Goal: Obtain resource: Download file/media

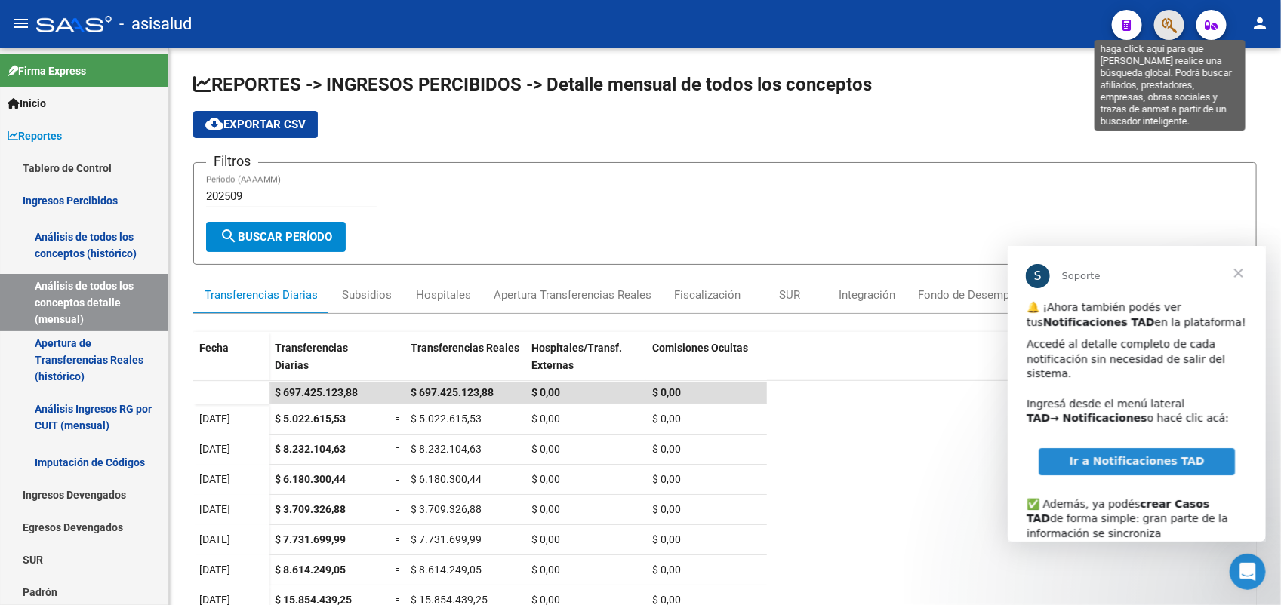
click at [1164, 24] on icon "button" at bounding box center [1168, 25] width 15 height 17
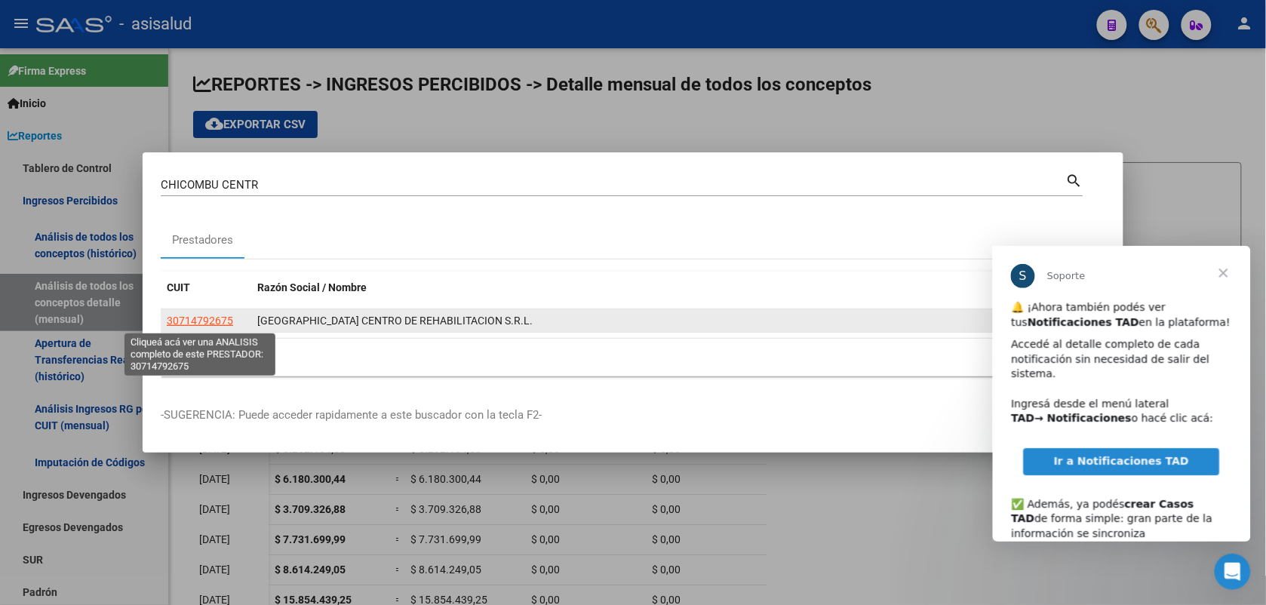
click at [198, 321] on span "30714792675" at bounding box center [200, 321] width 66 height 12
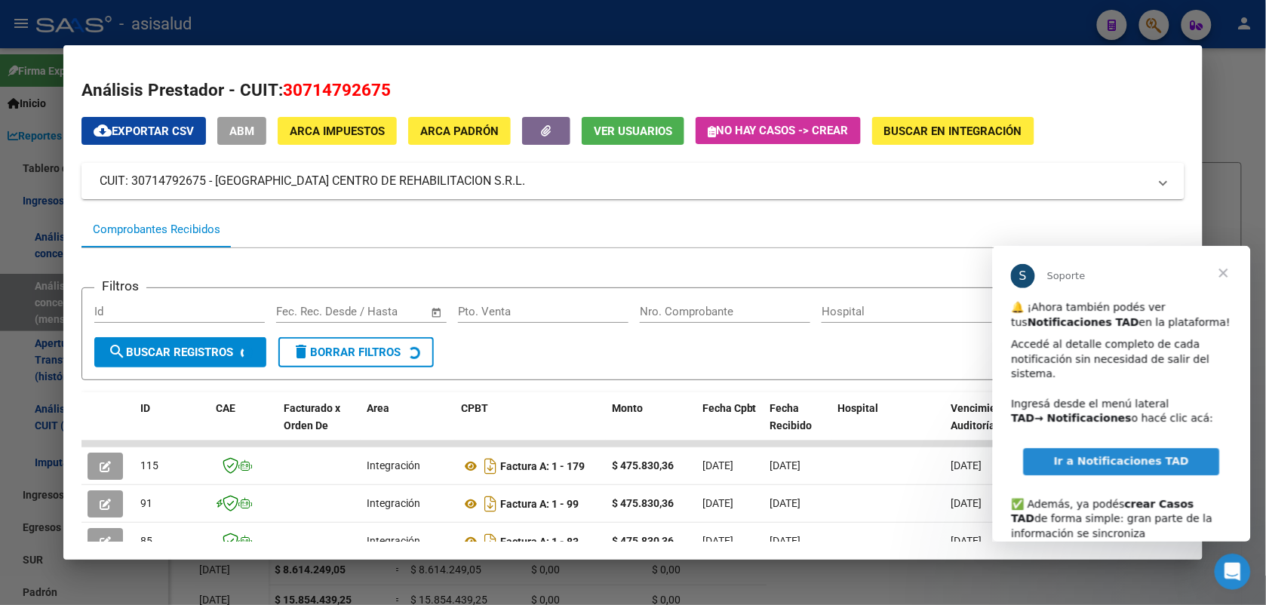
click at [1222, 273] on span "Cerrar" at bounding box center [1223, 272] width 54 height 54
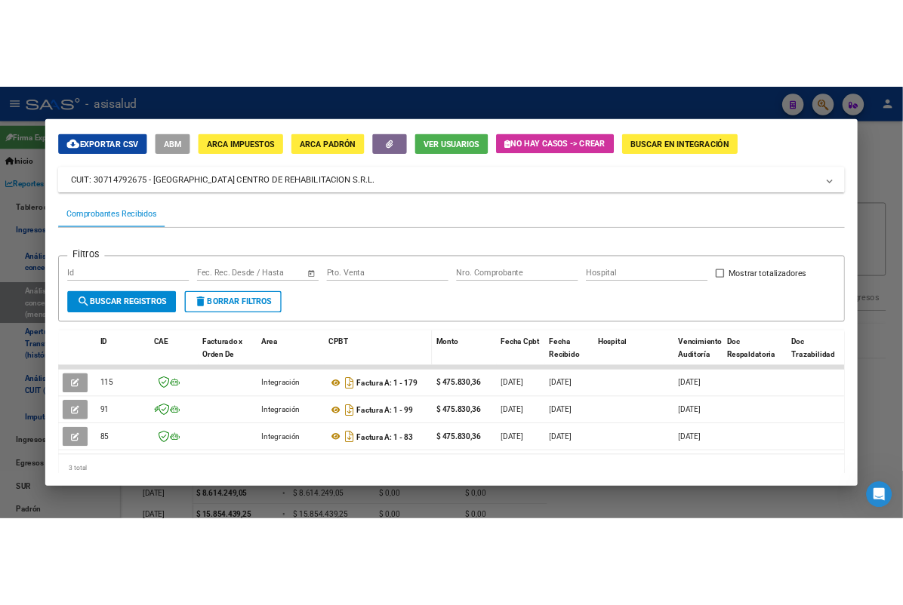
scroll to position [94, 0]
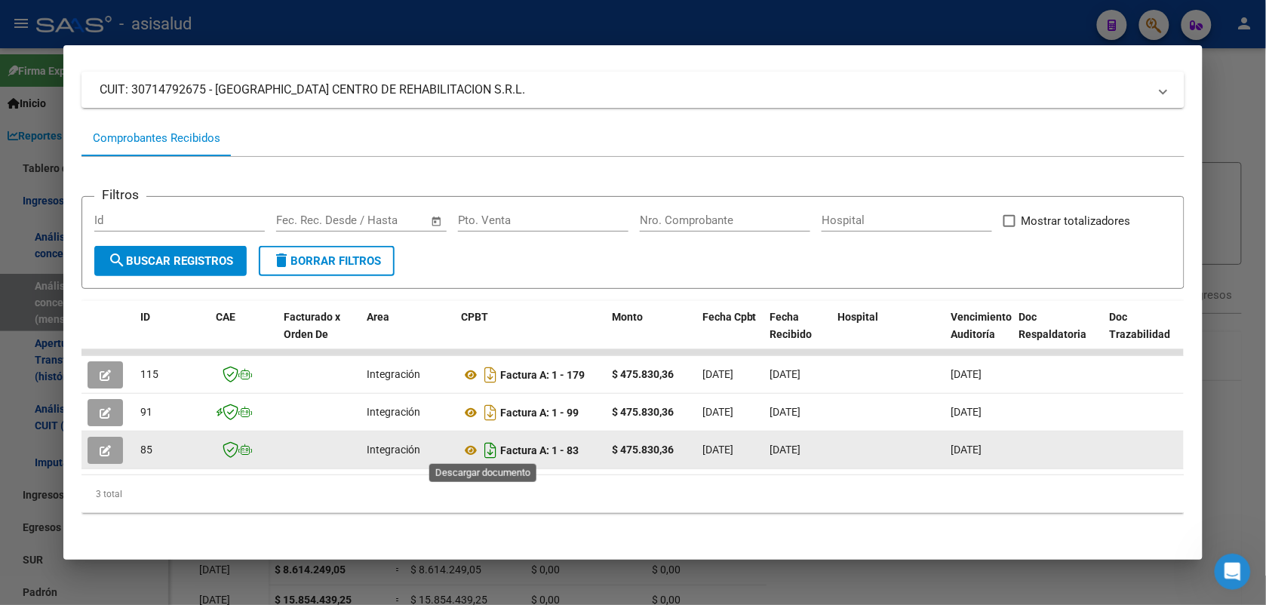
click at [484, 450] on icon "Descargar documento" at bounding box center [491, 450] width 20 height 24
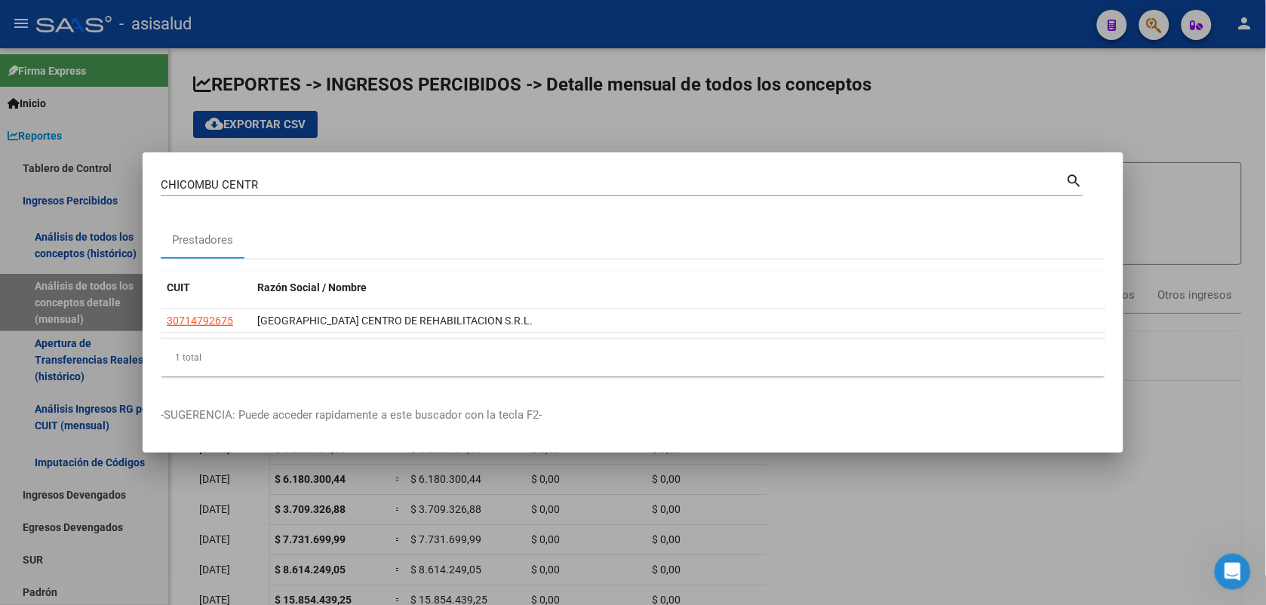
click at [636, 171] on div "CHICOMBU CENTR Buscar (apellido, dni, [PERSON_NAME], [PERSON_NAME], cuit, obra …" at bounding box center [622, 184] width 923 height 26
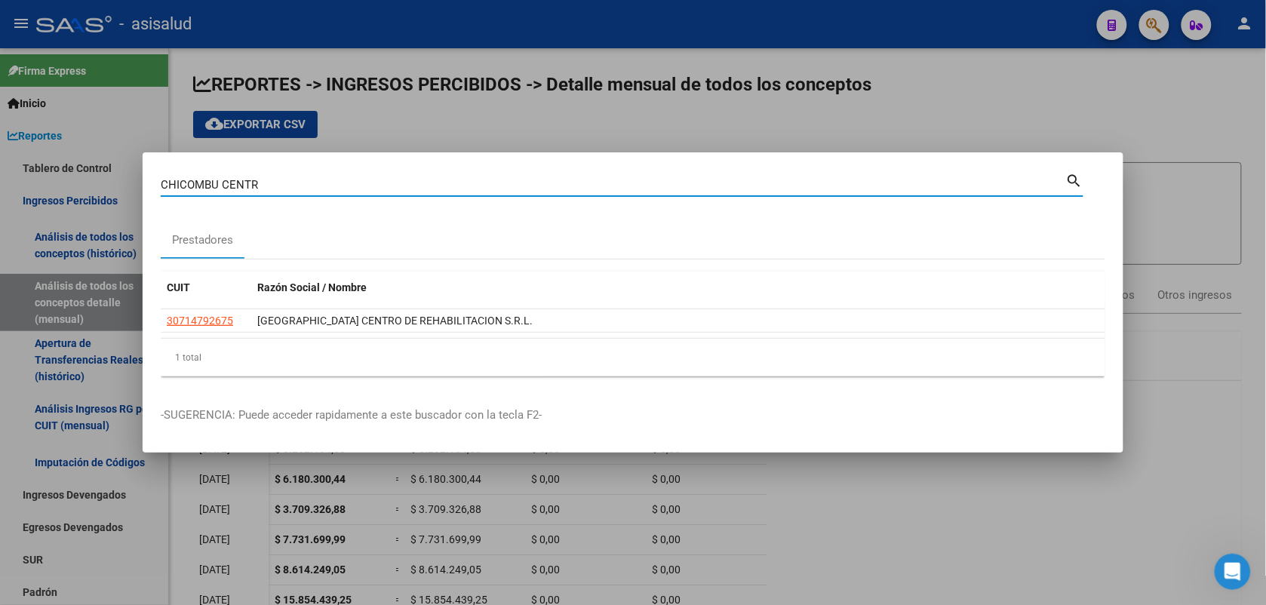
drag, startPoint x: 300, startPoint y: 178, endPoint x: 57, endPoint y: 180, distance: 243.0
click at [57, 180] on div "CHICOMBU CENTR Buscar (apellido, dni, cuil, [PERSON_NAME], cuit, obra social) s…" at bounding box center [633, 302] width 1266 height 605
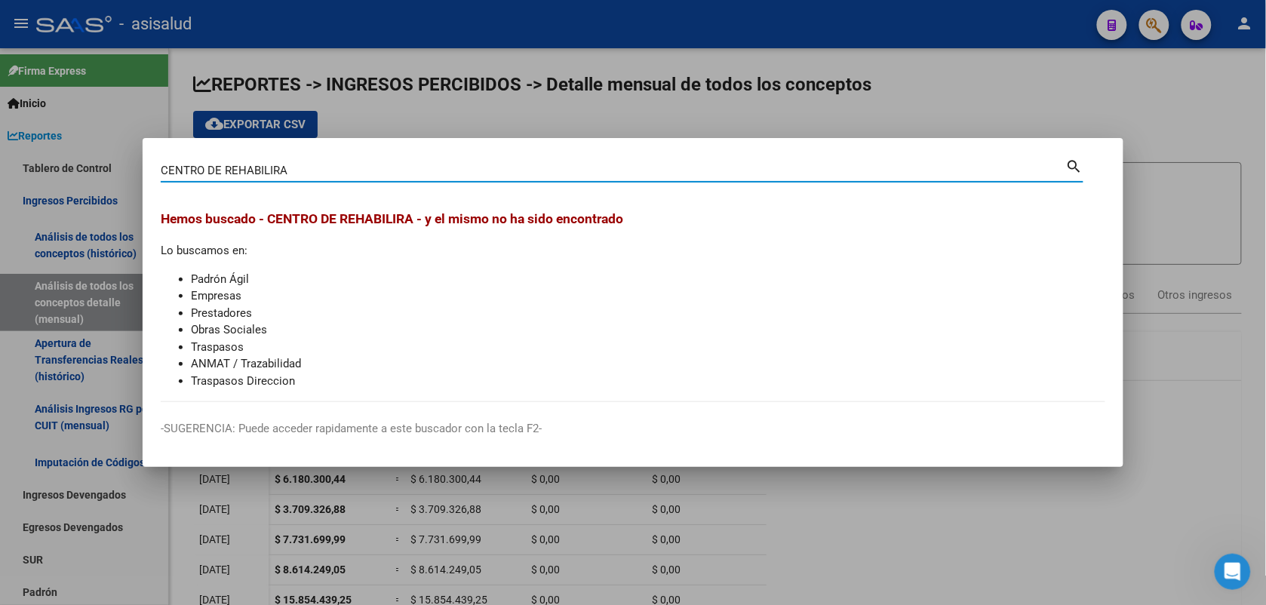
drag, startPoint x: 274, startPoint y: 170, endPoint x: 389, endPoint y: 202, distance: 119.2
click at [364, 185] on div "CENTRO DE REHABILIRA Buscar (apellido, dni, cuil, nro traspaso, cuit, obra soci…" at bounding box center [622, 176] width 923 height 40
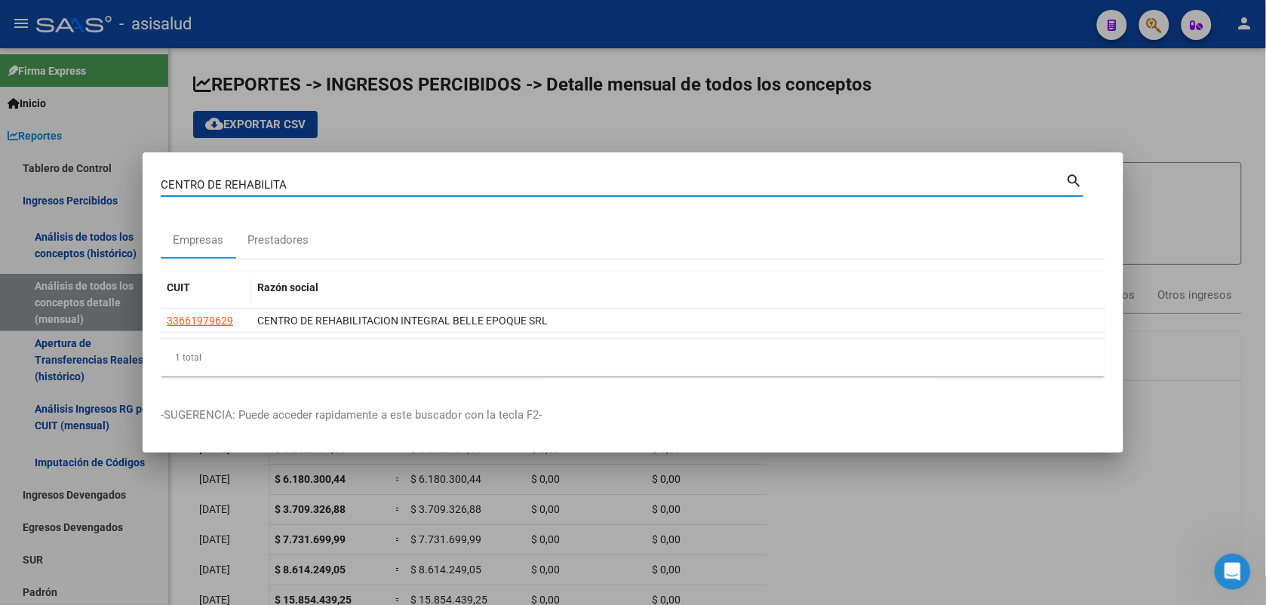
drag, startPoint x: 289, startPoint y: 178, endPoint x: 6, endPoint y: 152, distance: 284.1
click at [17, 151] on div "CENTRO DE REHABILITA Buscar (apellido, dni, cuil, nro traspaso, cuit, obra soci…" at bounding box center [633, 302] width 1266 height 605
type input "30537433635"
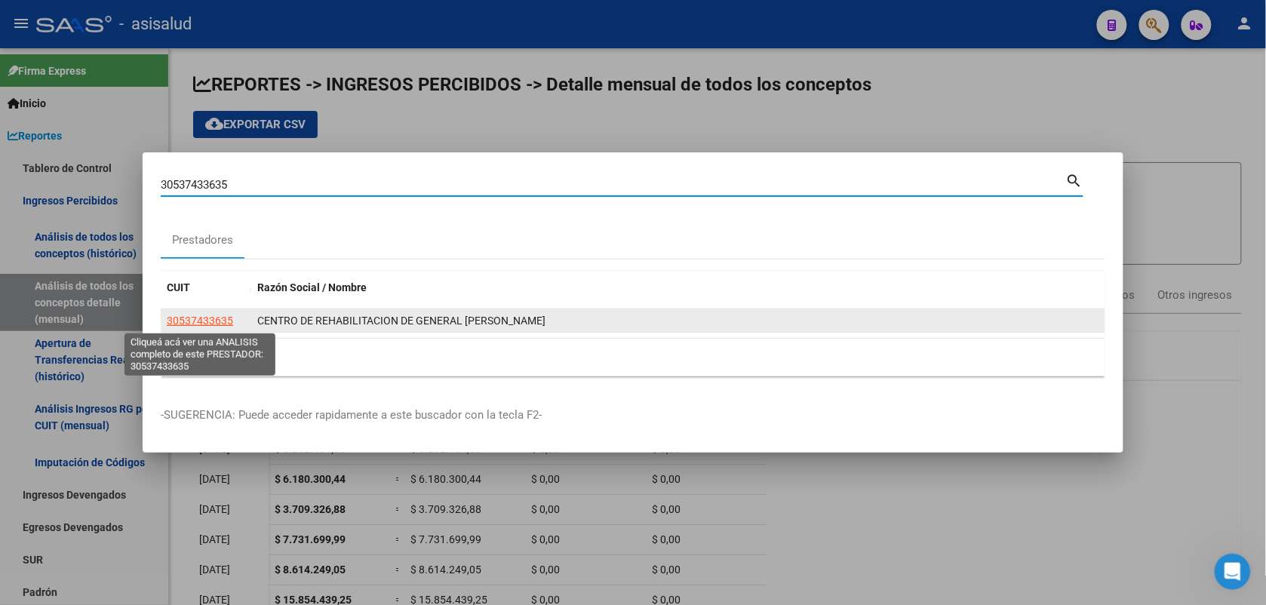
click at [194, 322] on span "30537433635" at bounding box center [200, 321] width 66 height 12
type textarea "30537433635"
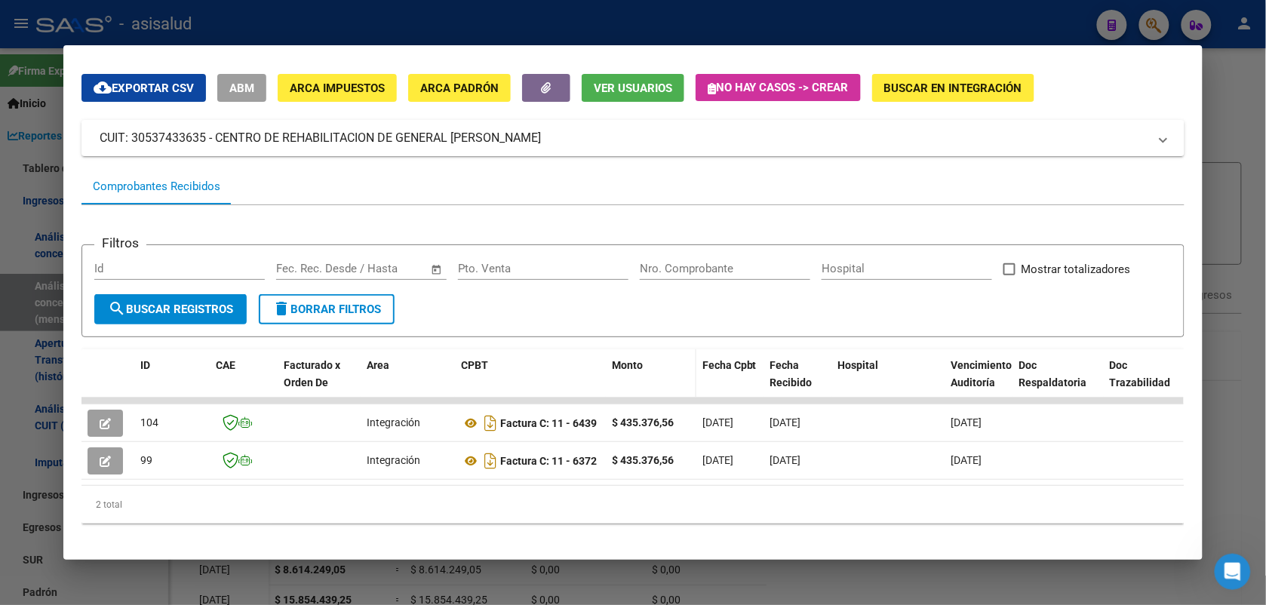
scroll to position [66, 0]
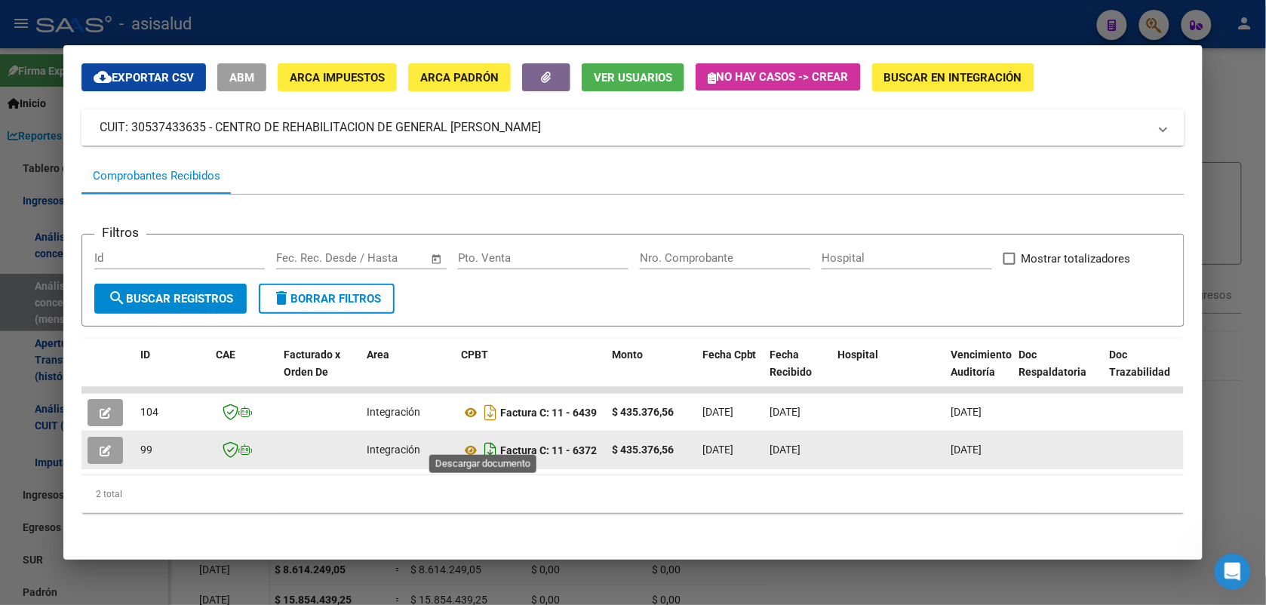
click at [484, 438] on icon "Descargar documento" at bounding box center [491, 450] width 20 height 24
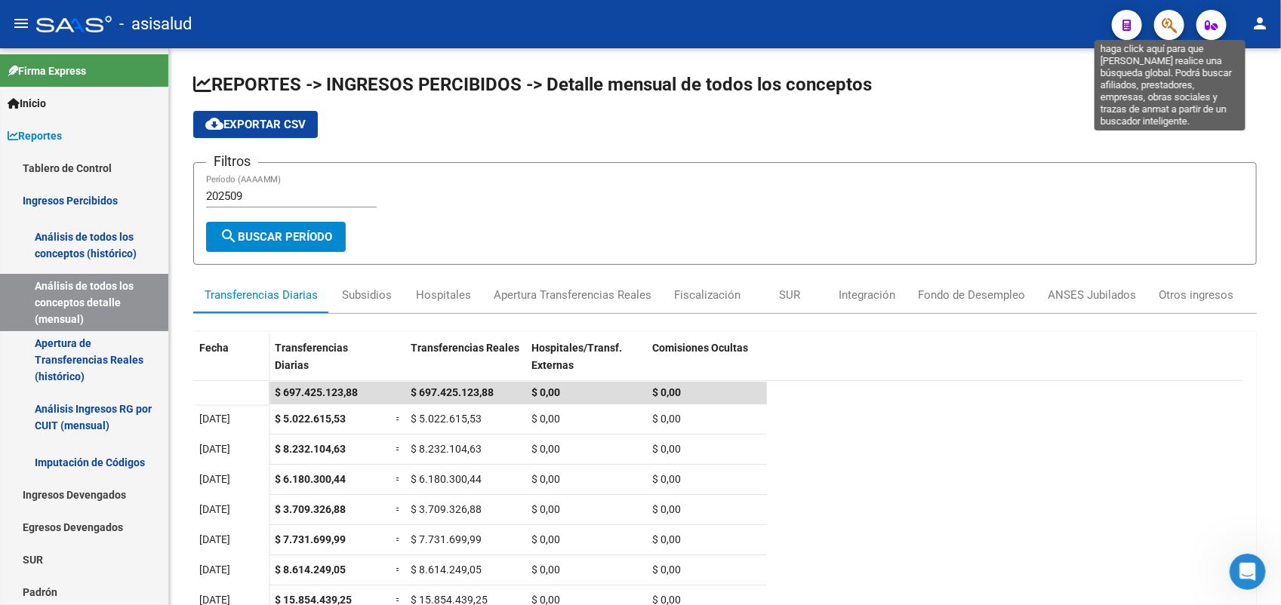
click at [1164, 31] on icon "button" at bounding box center [1168, 25] width 15 height 17
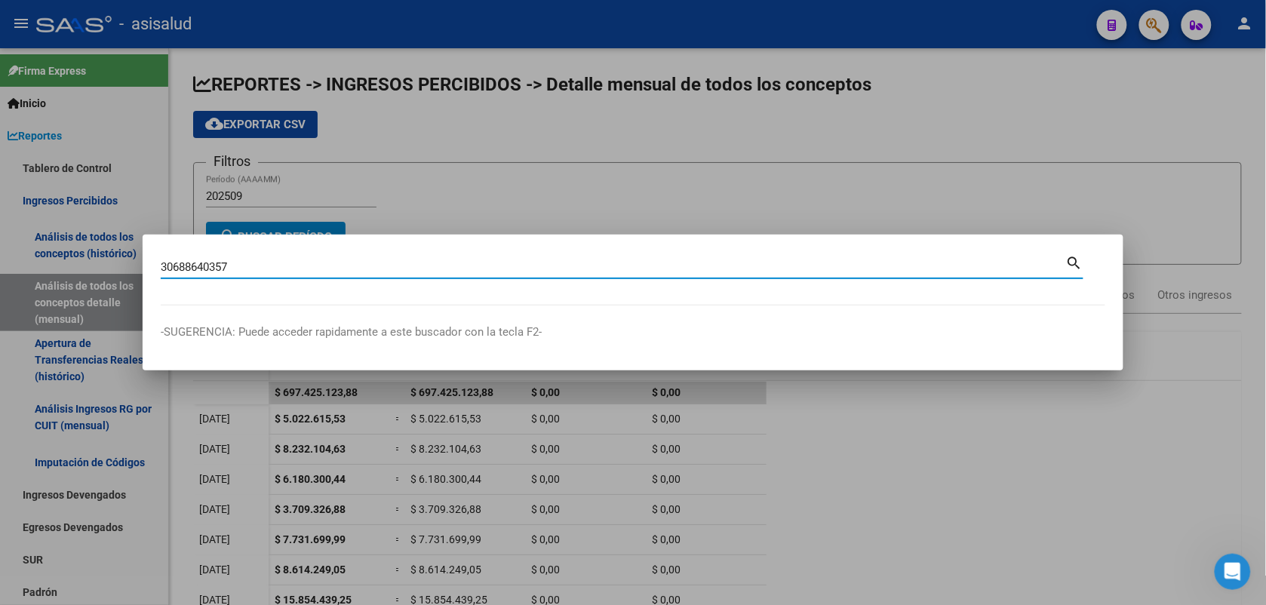
type input "30688640357"
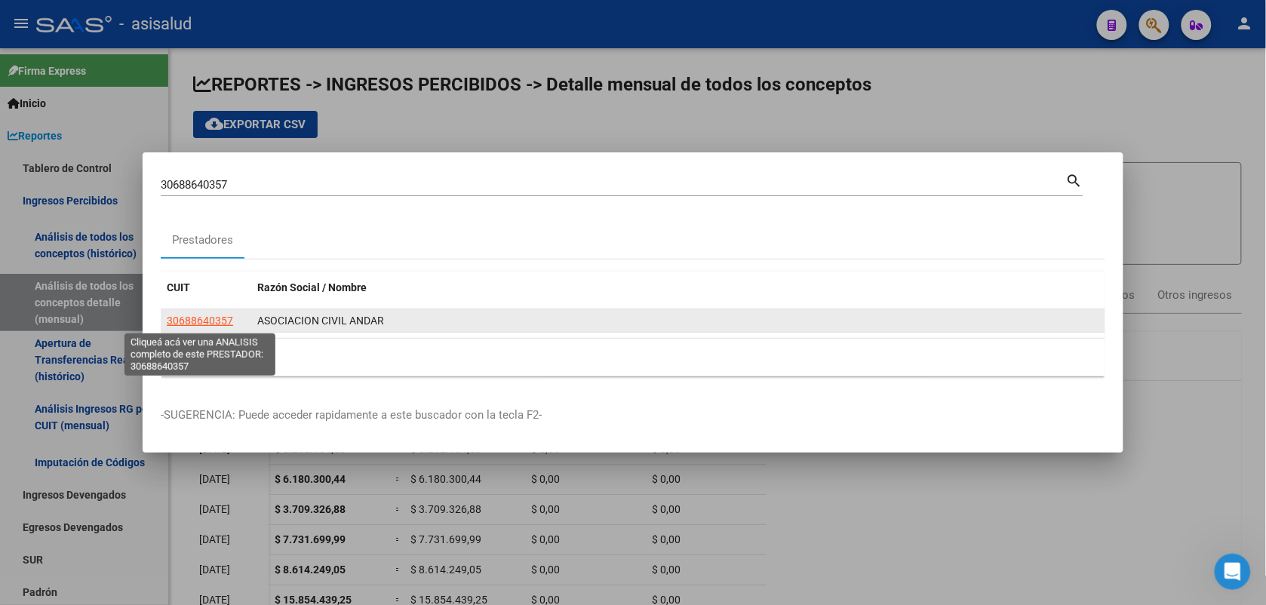
click at [211, 326] on span "30688640357" at bounding box center [200, 321] width 66 height 12
type textarea "30688640357"
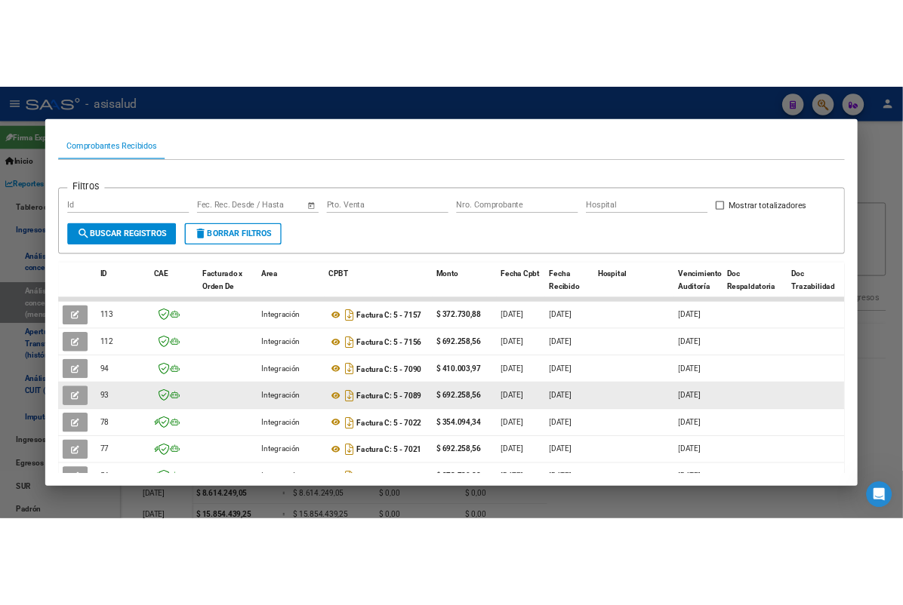
scroll to position [189, 0]
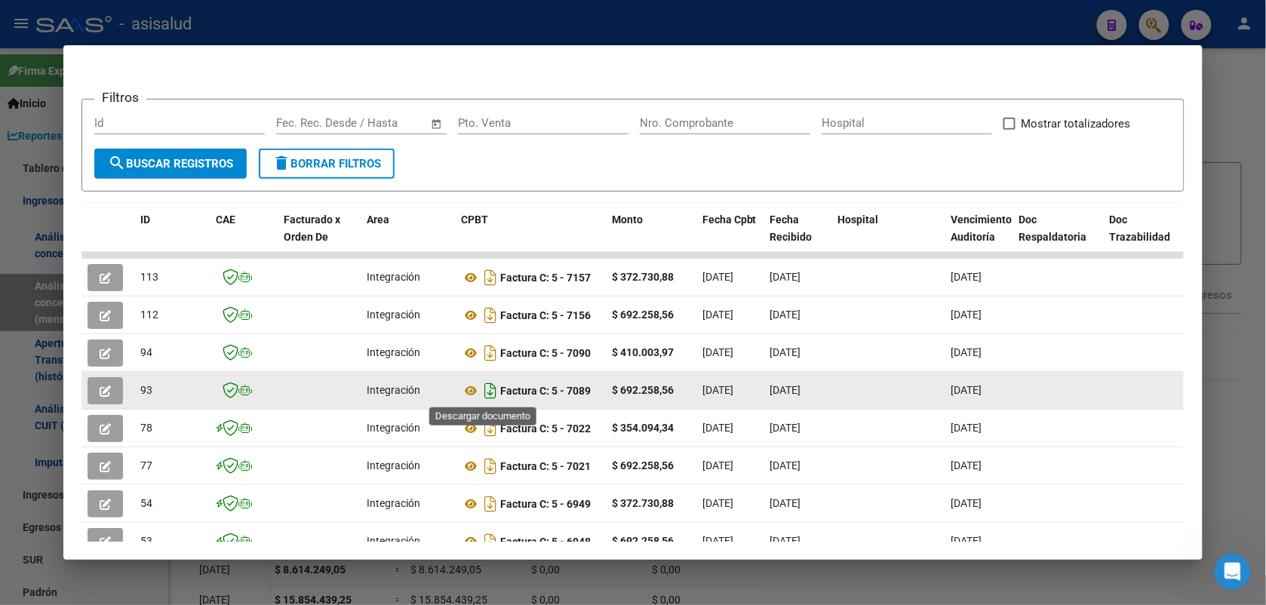
click at [487, 397] on icon "Descargar documento" at bounding box center [491, 391] width 20 height 24
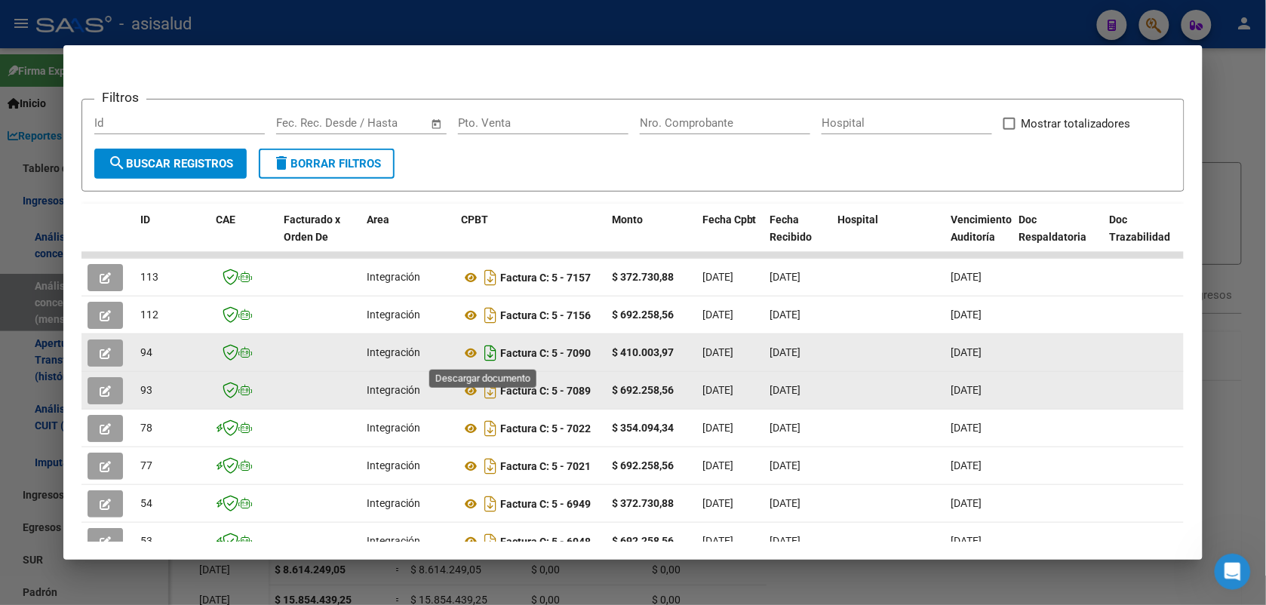
click at [483, 352] on icon "Descargar documento" at bounding box center [491, 353] width 20 height 24
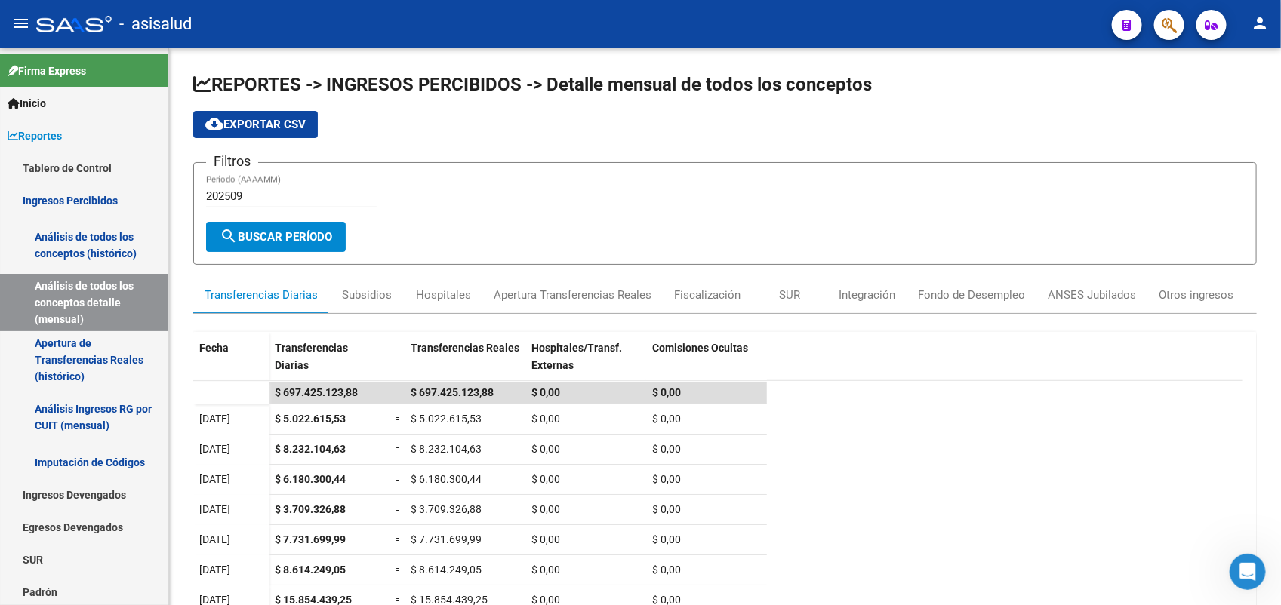
click at [1178, 26] on button "button" at bounding box center [1169, 25] width 30 height 30
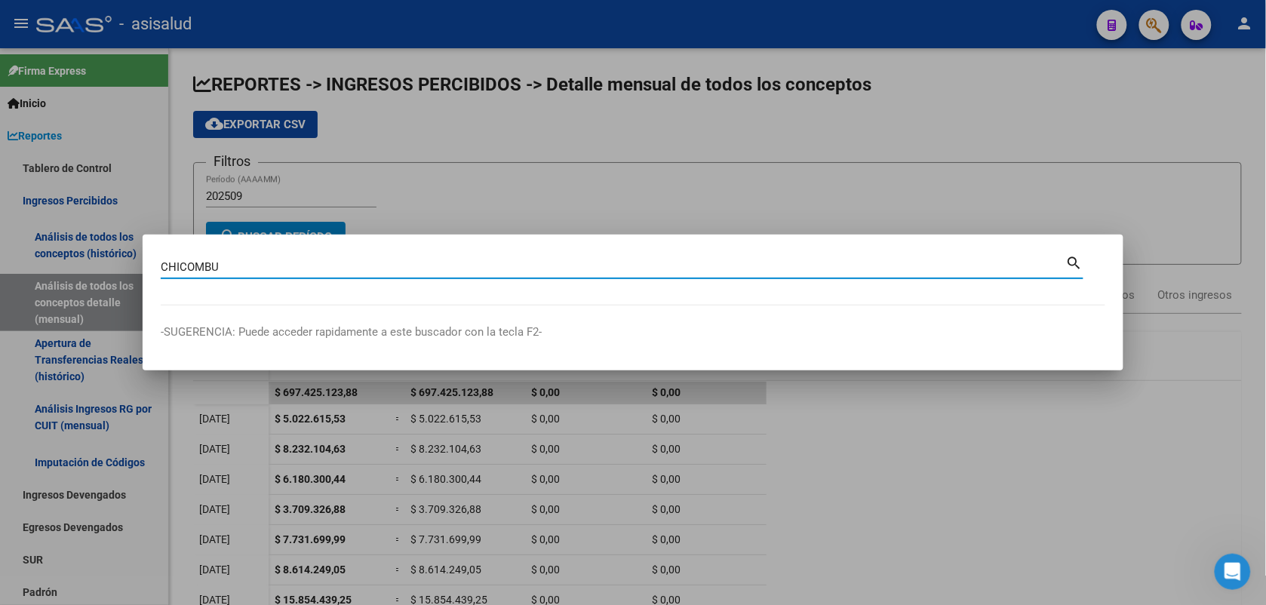
type input "CHICOMBU"
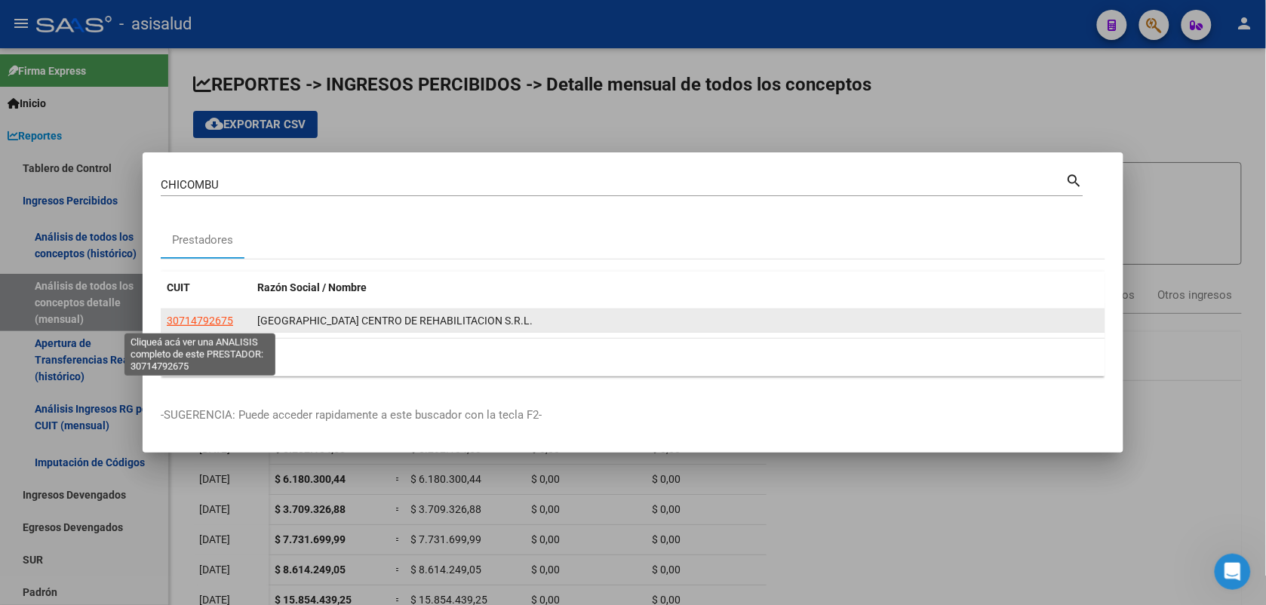
click at [211, 318] on span "30714792675" at bounding box center [200, 321] width 66 height 12
type textarea "30714792675"
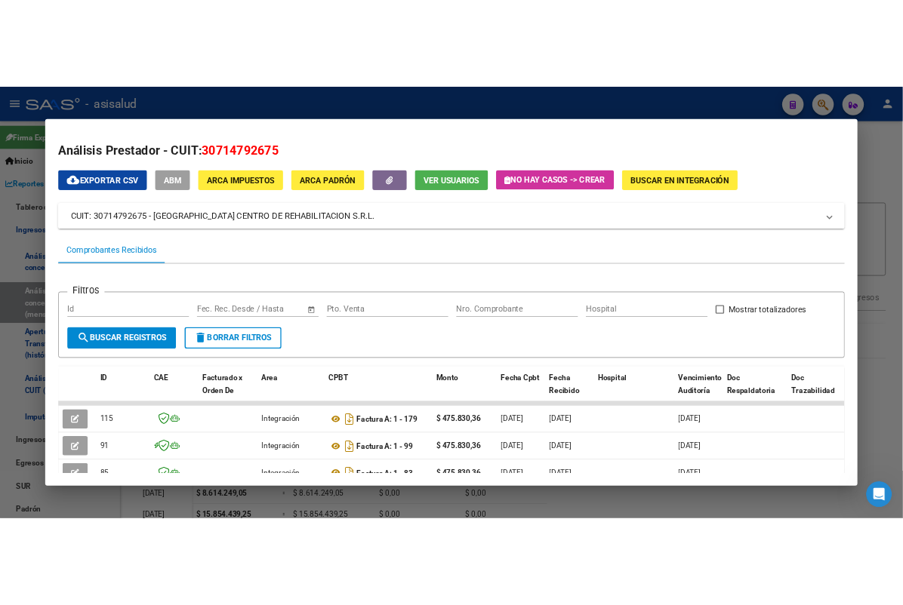
scroll to position [103, 0]
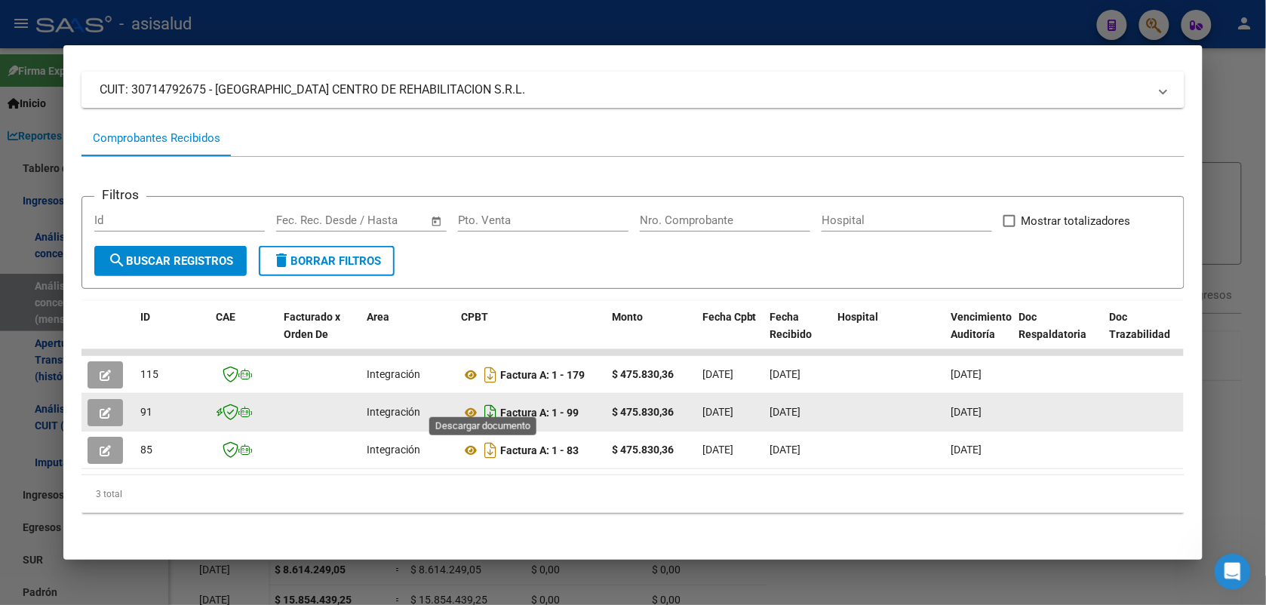
click at [481, 404] on icon "Descargar documento" at bounding box center [491, 413] width 20 height 24
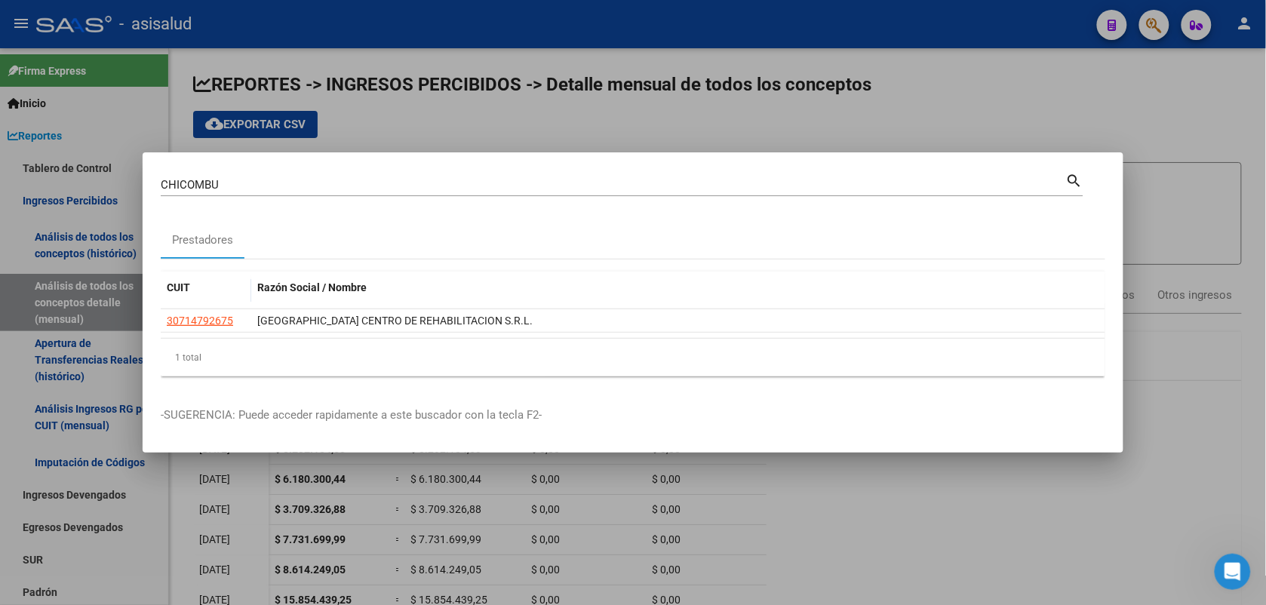
drag, startPoint x: 48, startPoint y: 156, endPoint x: 19, endPoint y: 156, distance: 28.7
click at [20, 156] on div "CHICOMBU Buscar (apellido, dni, [PERSON_NAME], [PERSON_NAME], cuit, obra social…" at bounding box center [633, 302] width 1266 height 605
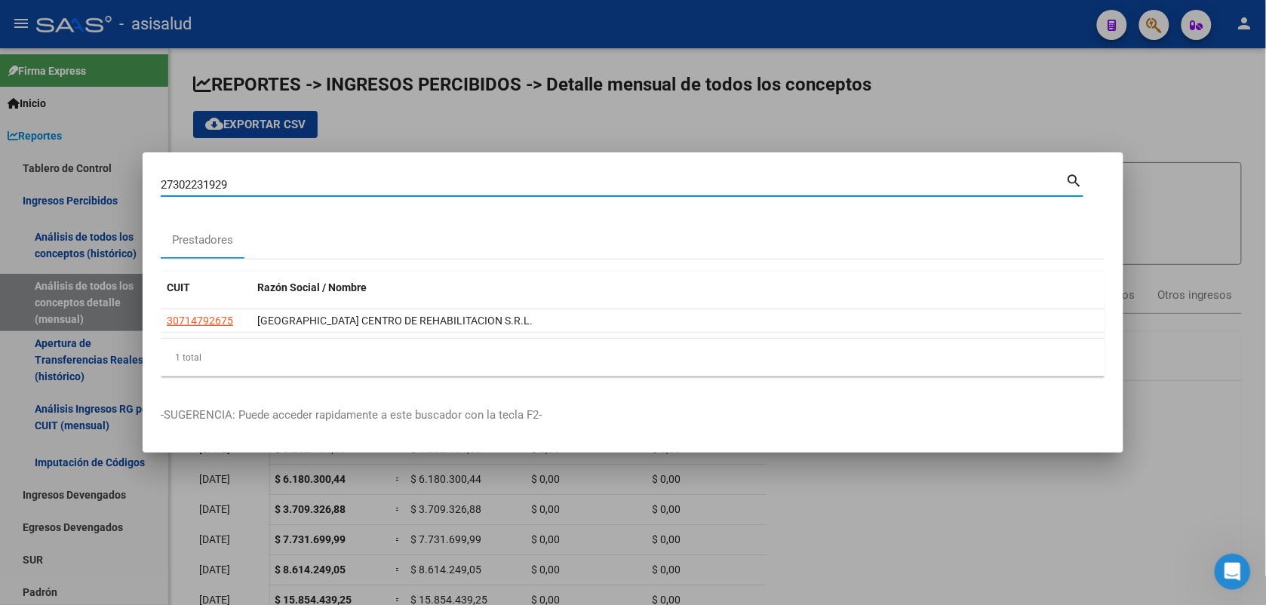
type input "27302231929"
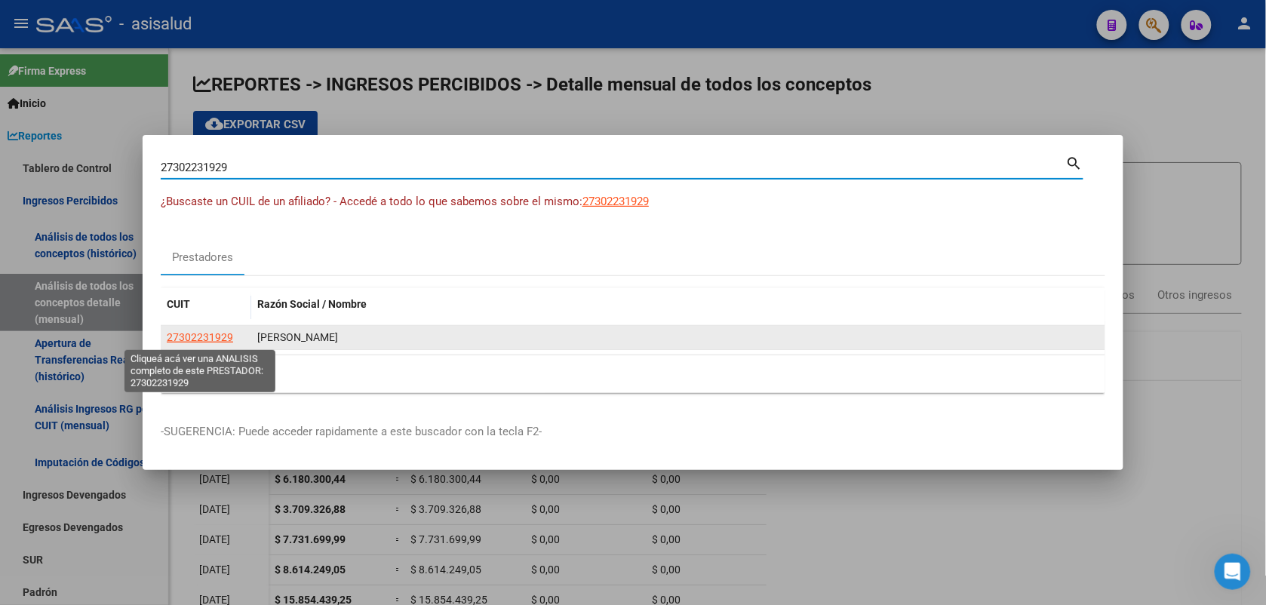
click at [211, 337] on span "27302231929" at bounding box center [200, 337] width 66 height 12
copy span "1"
type textarea "27302231929"
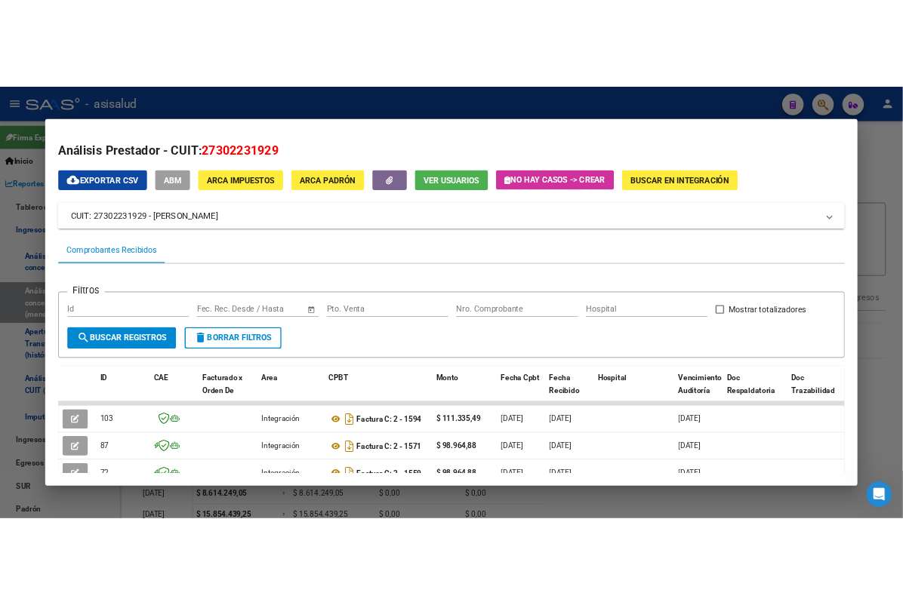
scroll to position [94, 0]
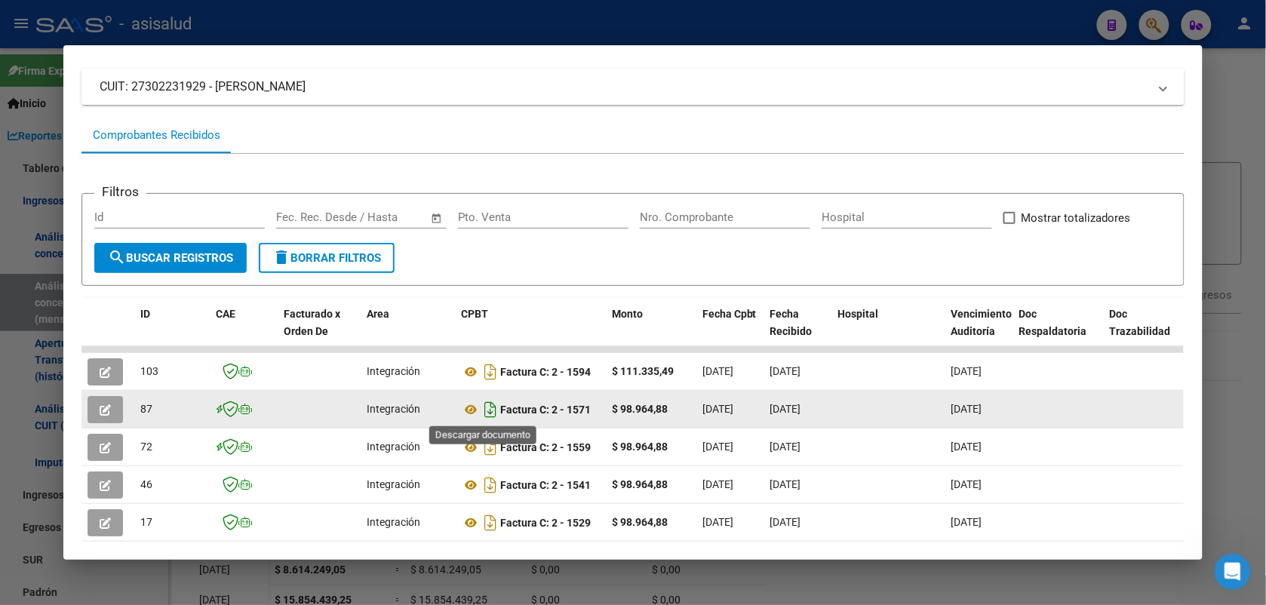
click at [483, 410] on icon "Descargar documento" at bounding box center [491, 410] width 20 height 24
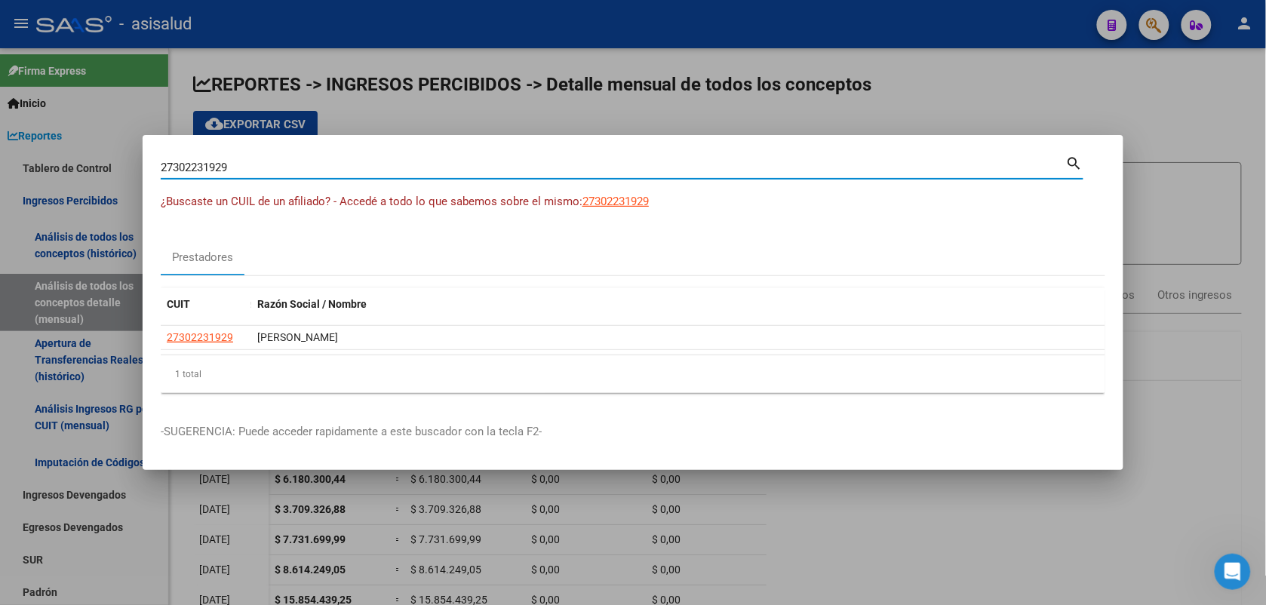
drag, startPoint x: 231, startPoint y: 164, endPoint x: 103, endPoint y: 163, distance: 127.5
click at [107, 163] on div "27302231929 Buscar (apellido, dni, cuil, nro traspaso, cuit, obra social) searc…" at bounding box center [633, 302] width 1266 height 605
type input "27278315091"
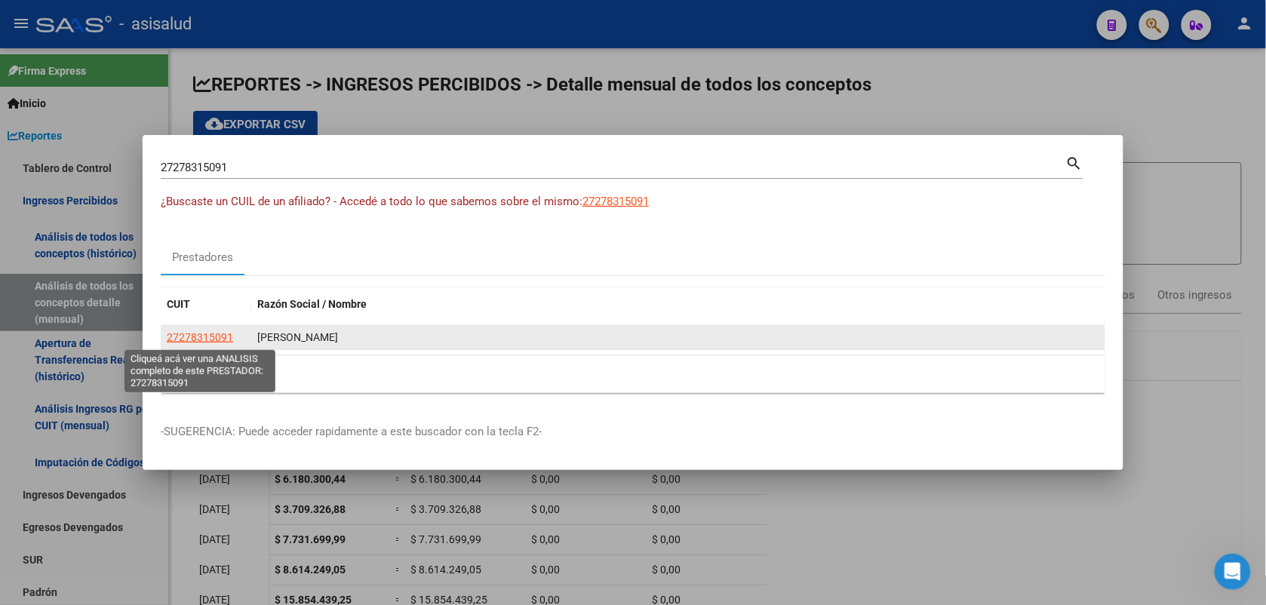
click at [217, 340] on span "27278315091" at bounding box center [200, 337] width 66 height 12
type textarea "27278315091"
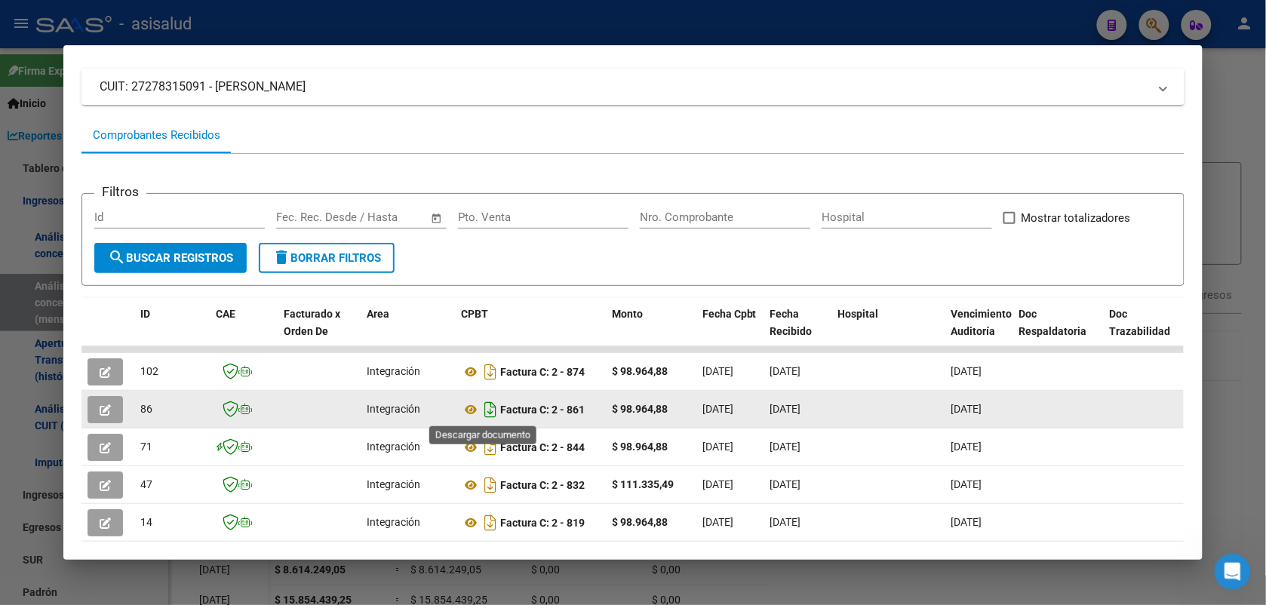
click at [484, 406] on icon "Descargar documento" at bounding box center [491, 410] width 20 height 24
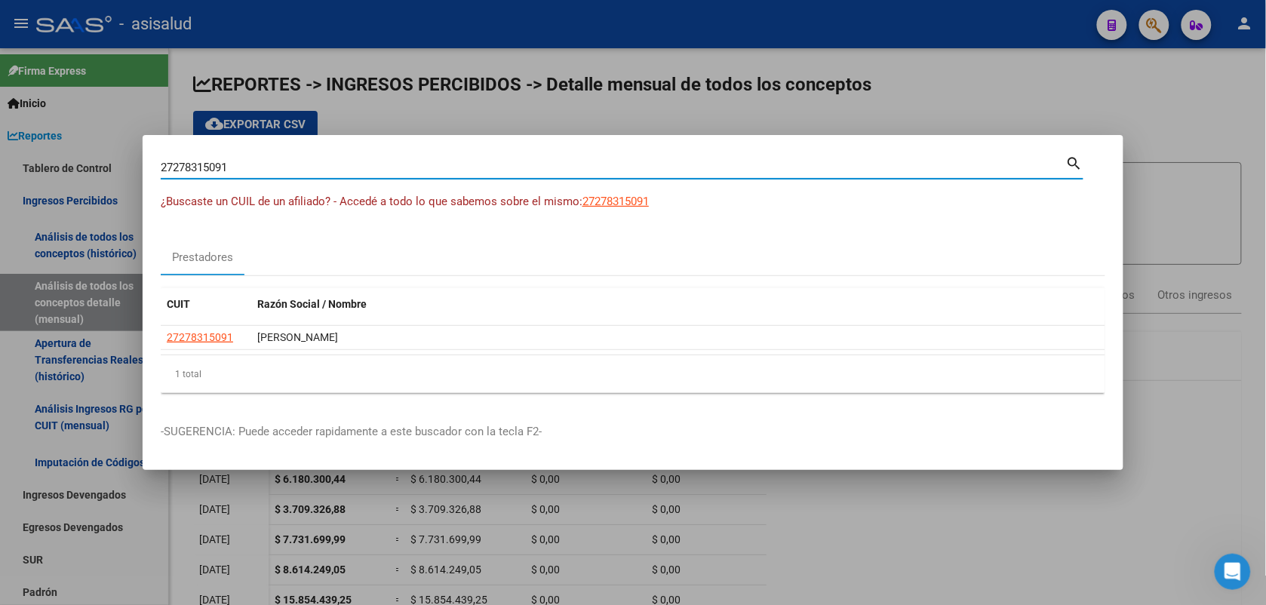
drag, startPoint x: 232, startPoint y: 170, endPoint x: 451, endPoint y: 248, distance: 232.9
click at [58, 166] on div "27278315091 Buscar (apellido, dni, cuil, nro traspaso, cuit, obra social) searc…" at bounding box center [633, 302] width 1266 height 605
type input "27317283488"
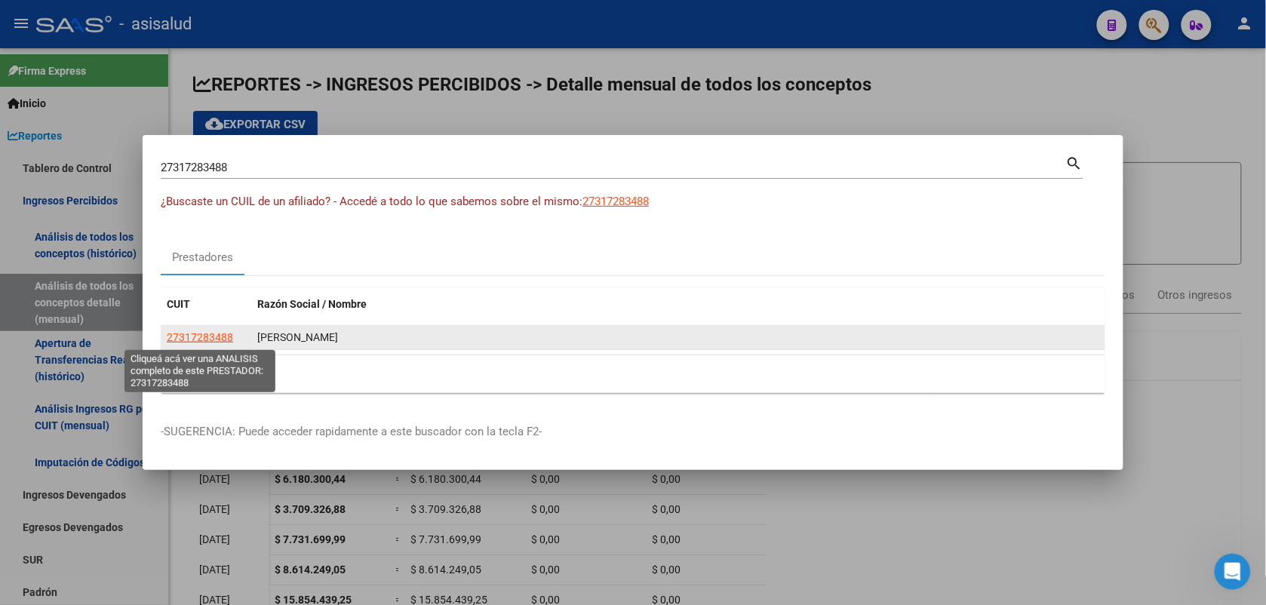
click at [198, 342] on span "27317283488" at bounding box center [200, 337] width 66 height 12
type textarea "27317283488"
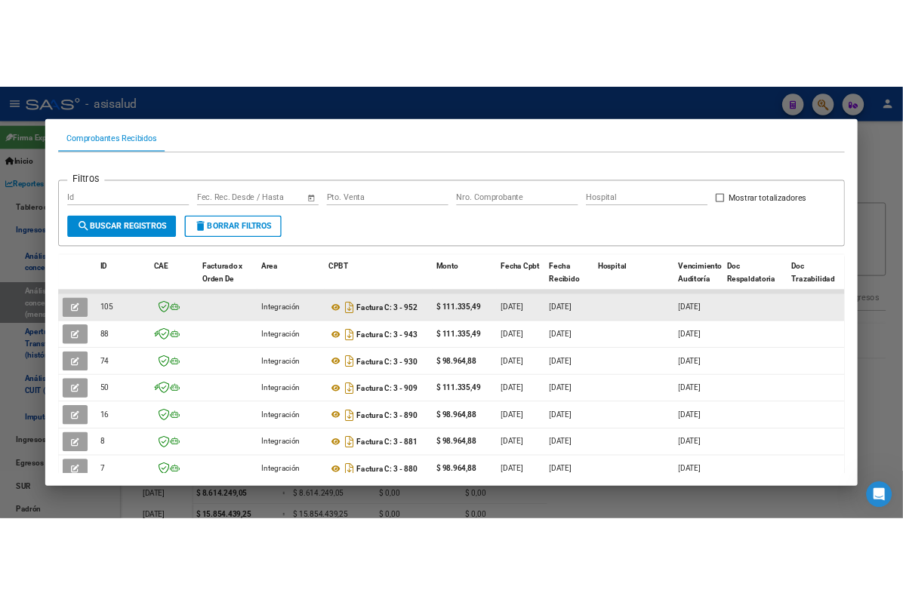
scroll to position [189, 0]
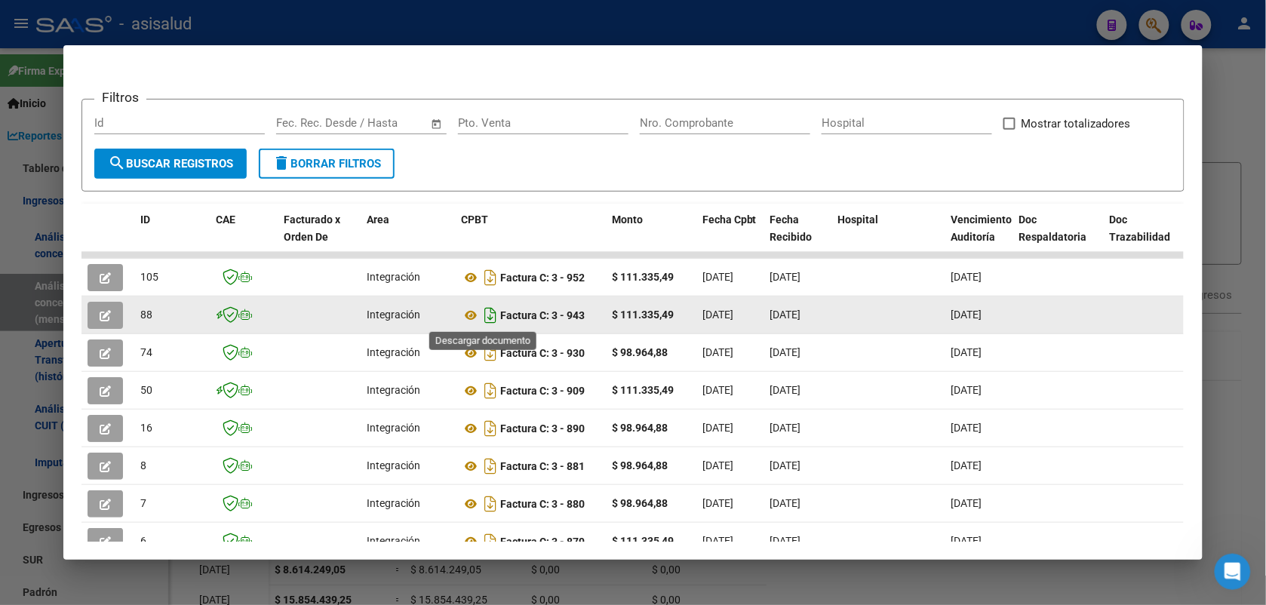
click at [481, 312] on icon "Descargar documento" at bounding box center [491, 315] width 20 height 24
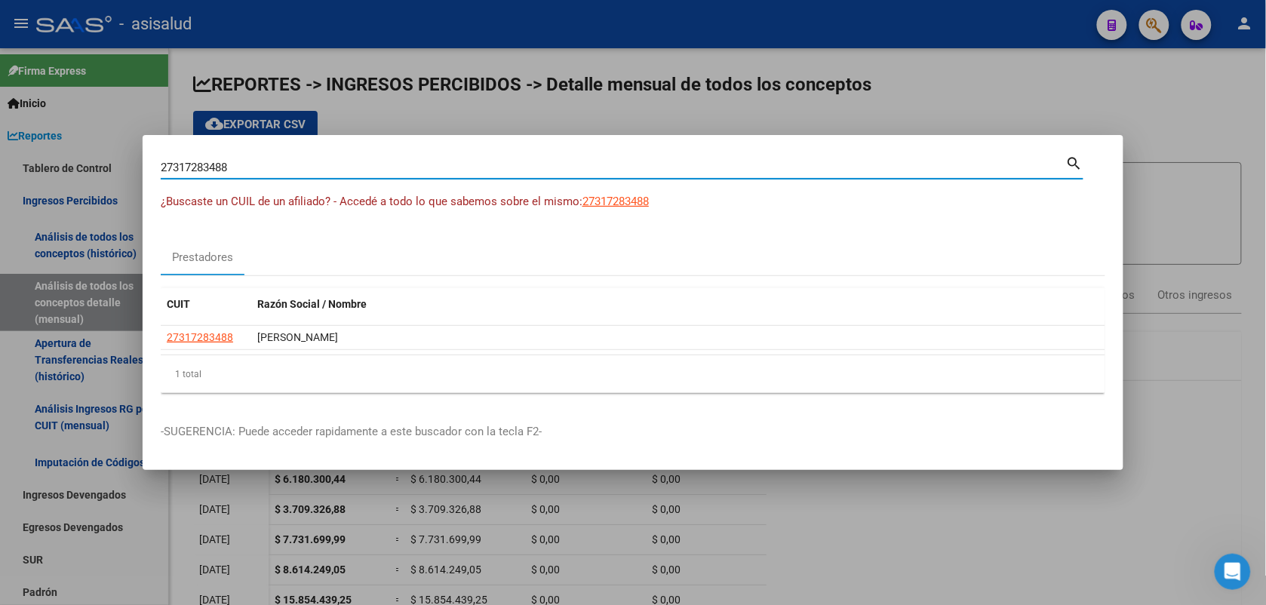
drag, startPoint x: 259, startPoint y: 172, endPoint x: 159, endPoint y: 171, distance: 99.6
click at [159, 171] on mat-dialog-content "27317283488 Buscar (apellido, dni, cuil, [PERSON_NAME], cuit, obra social) sear…" at bounding box center [633, 279] width 981 height 252
type input "30717468593"
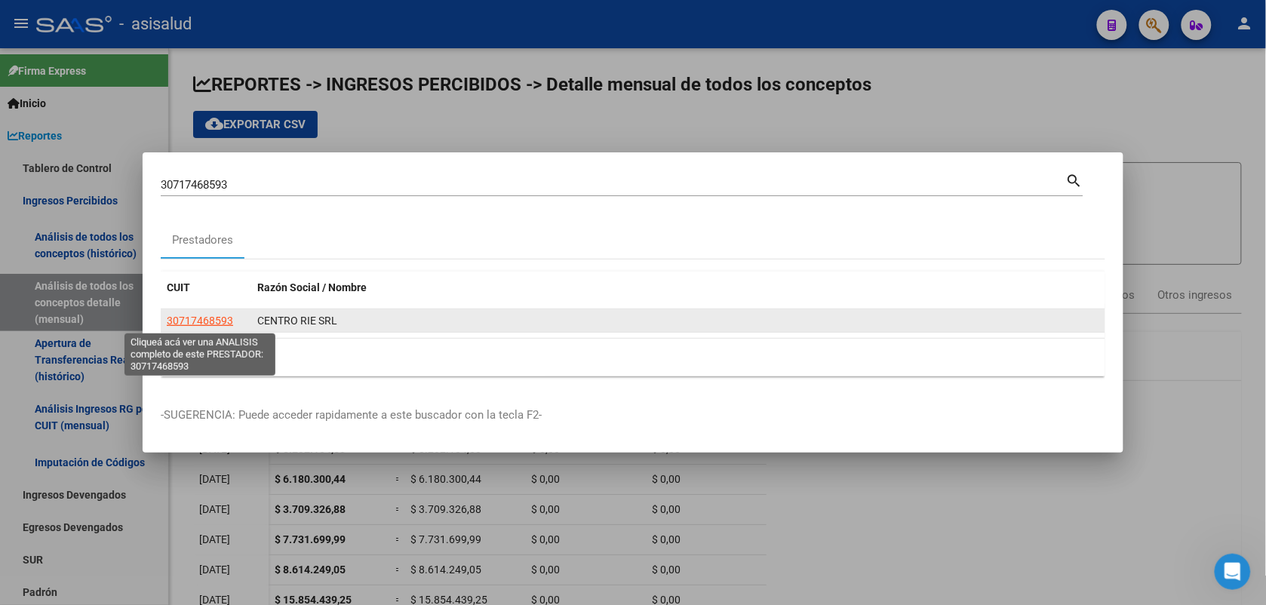
click at [201, 321] on span "30717468593" at bounding box center [200, 321] width 66 height 12
type textarea "30717468593"
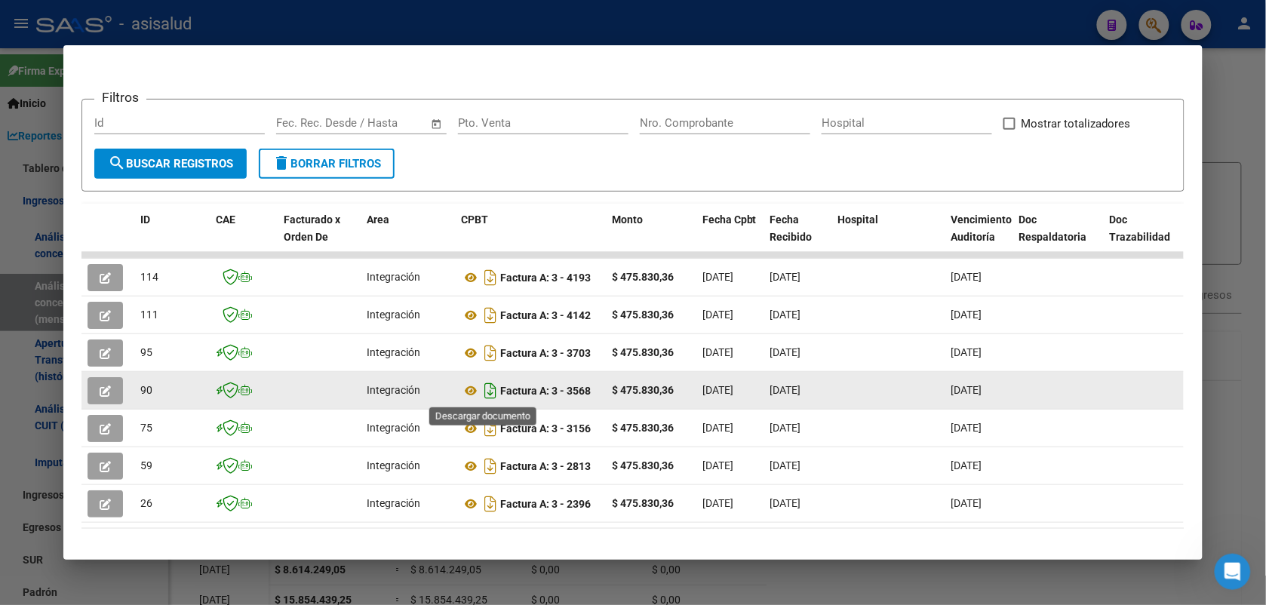
click at [483, 383] on icon "Descargar documento" at bounding box center [491, 391] width 20 height 24
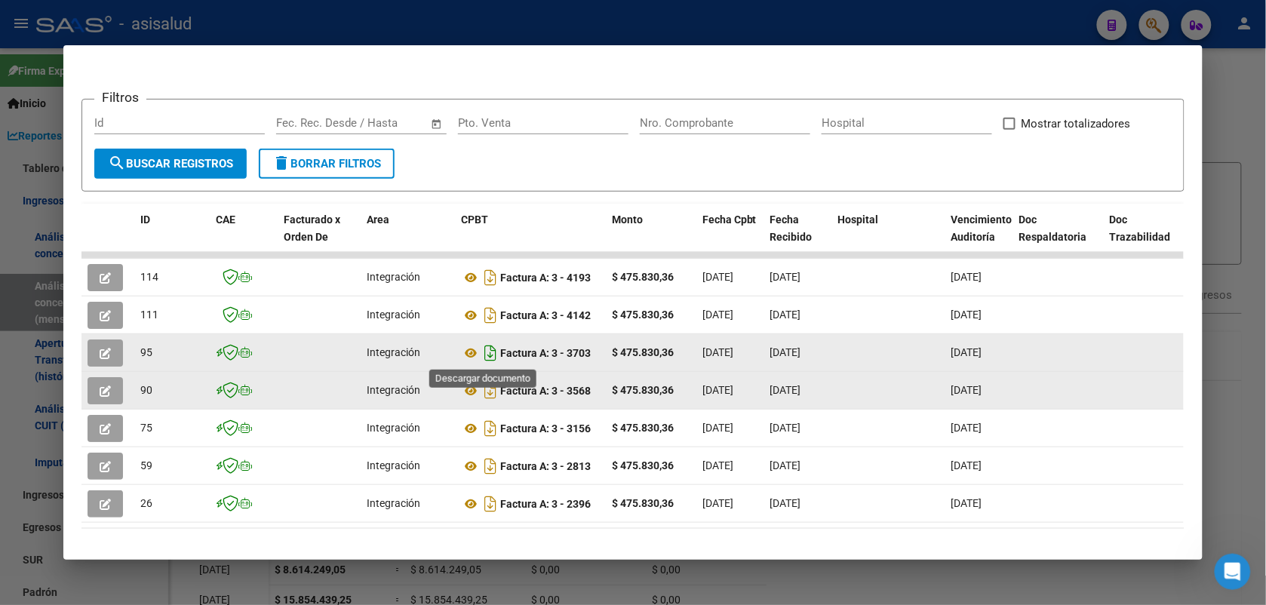
click at [484, 355] on icon "Descargar documento" at bounding box center [491, 353] width 20 height 24
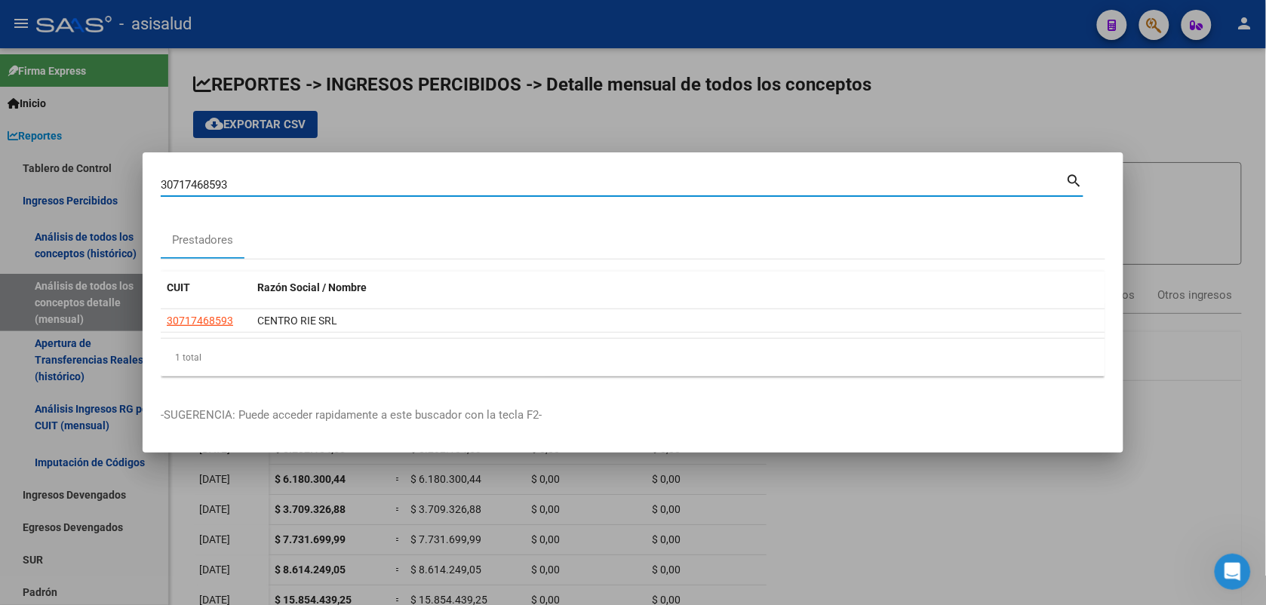
drag, startPoint x: 257, startPoint y: 185, endPoint x: 79, endPoint y: 175, distance: 177.6
click at [79, 175] on div "30717468593 Buscar (apellido, dni, cuil, nro traspaso, cuit, obra social) searc…" at bounding box center [633, 302] width 1266 height 605
type input "27229762910"
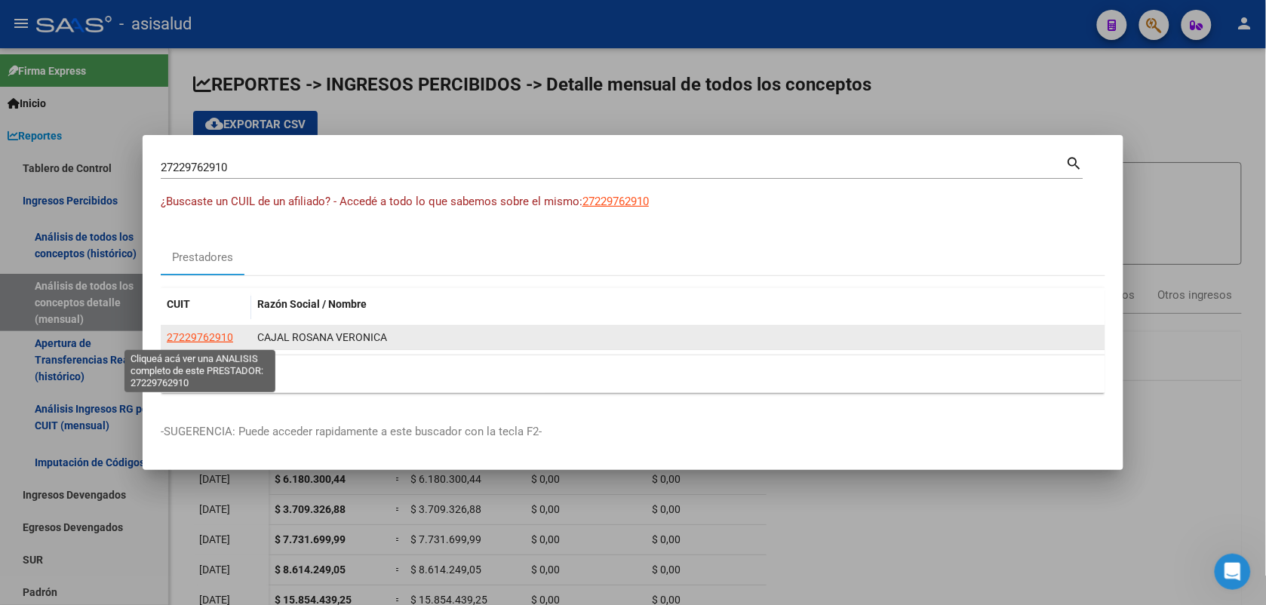
click at [212, 334] on span "27229762910" at bounding box center [200, 337] width 66 height 12
type textarea "27229762910"
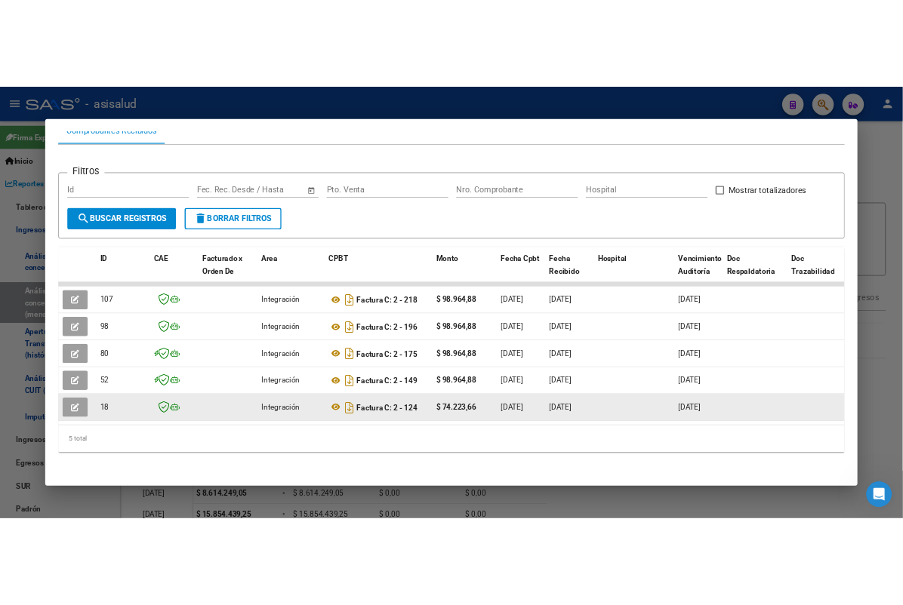
scroll to position [179, 0]
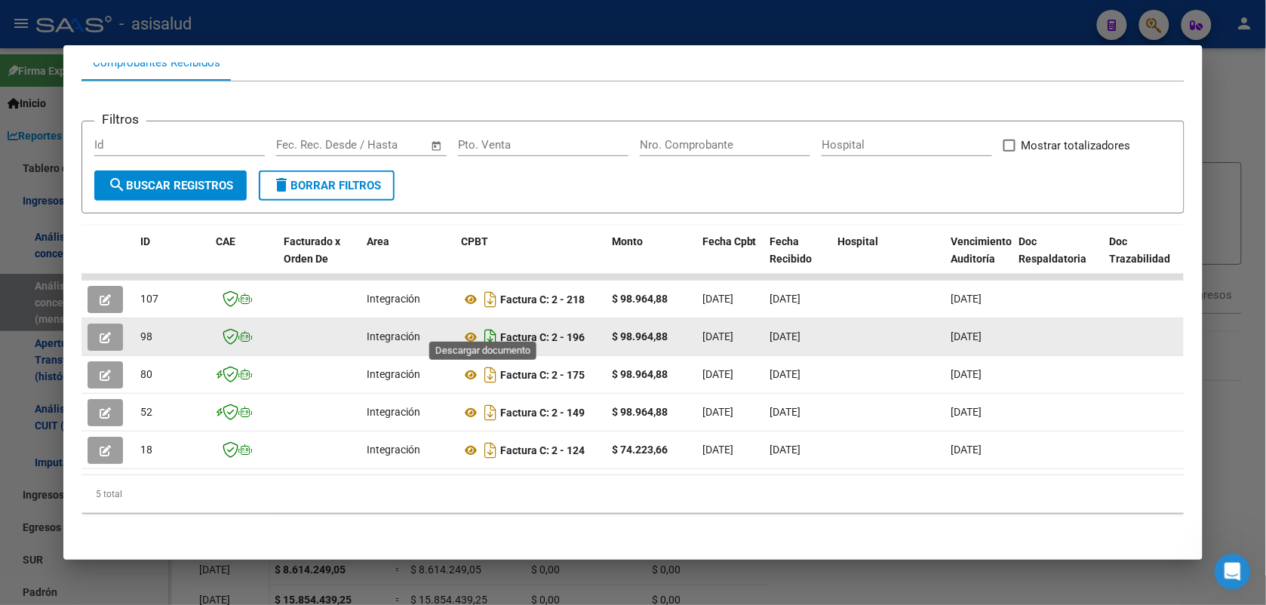
click at [481, 329] on icon "Descargar documento" at bounding box center [491, 337] width 20 height 24
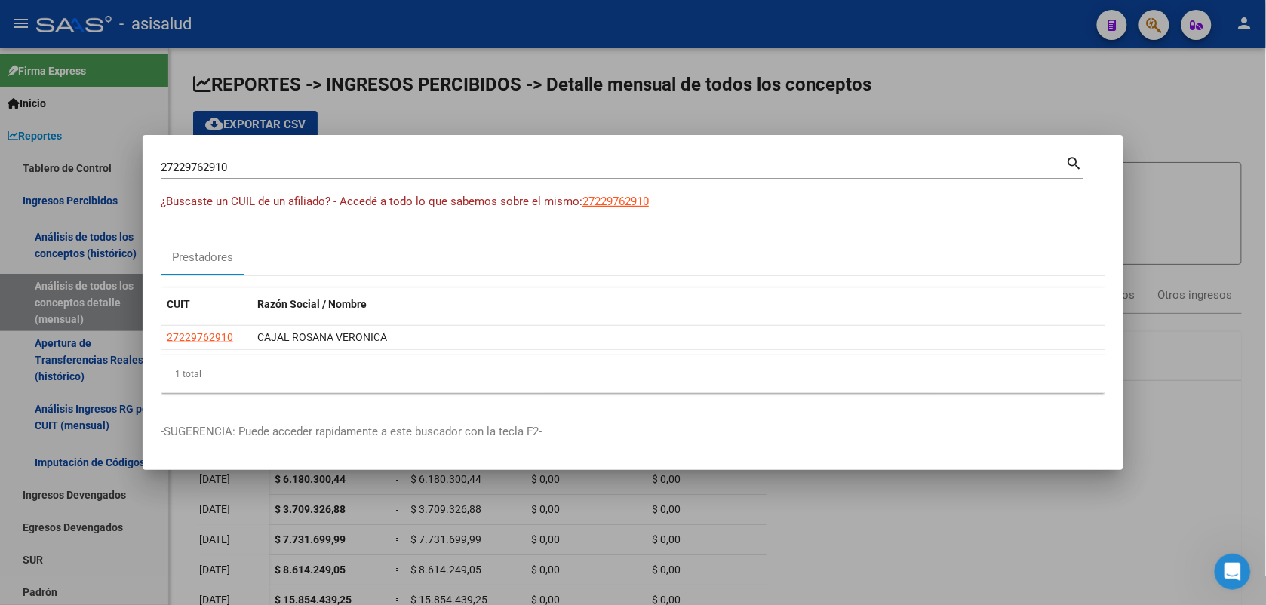
drag, startPoint x: 269, startPoint y: 166, endPoint x: 0, endPoint y: 130, distance: 271.8
click at [0, 130] on html "menu - asisalud person Firma Express Inicio Calendario SSS Instructivos Contact…" at bounding box center [633, 302] width 1266 height 605
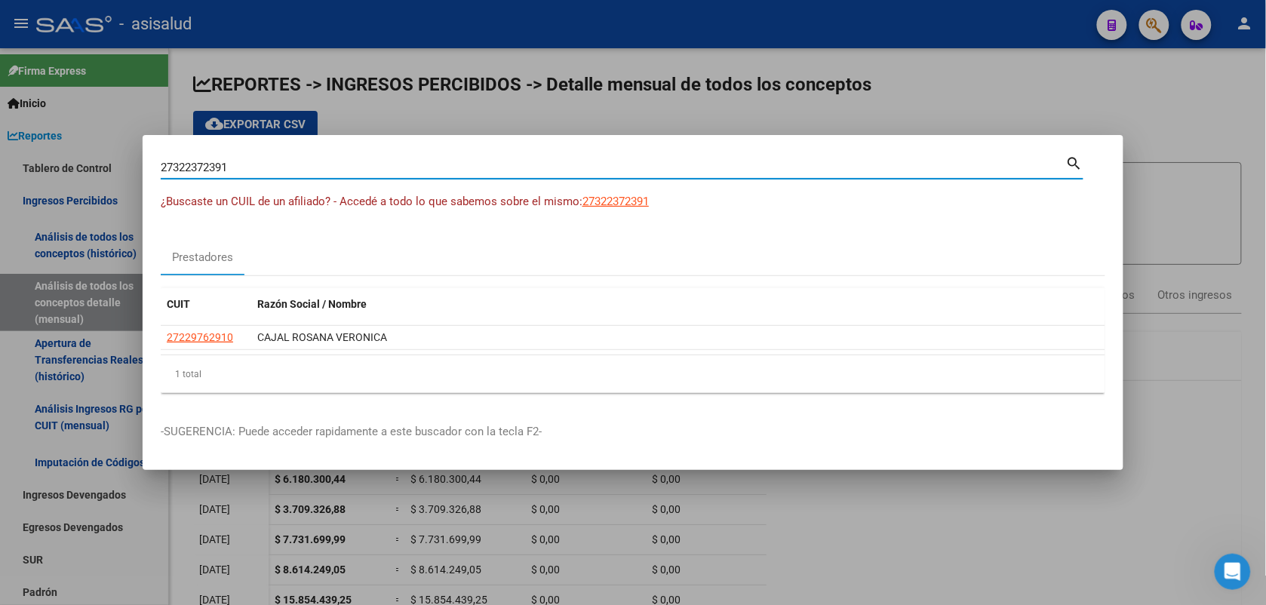
type input "27322372391"
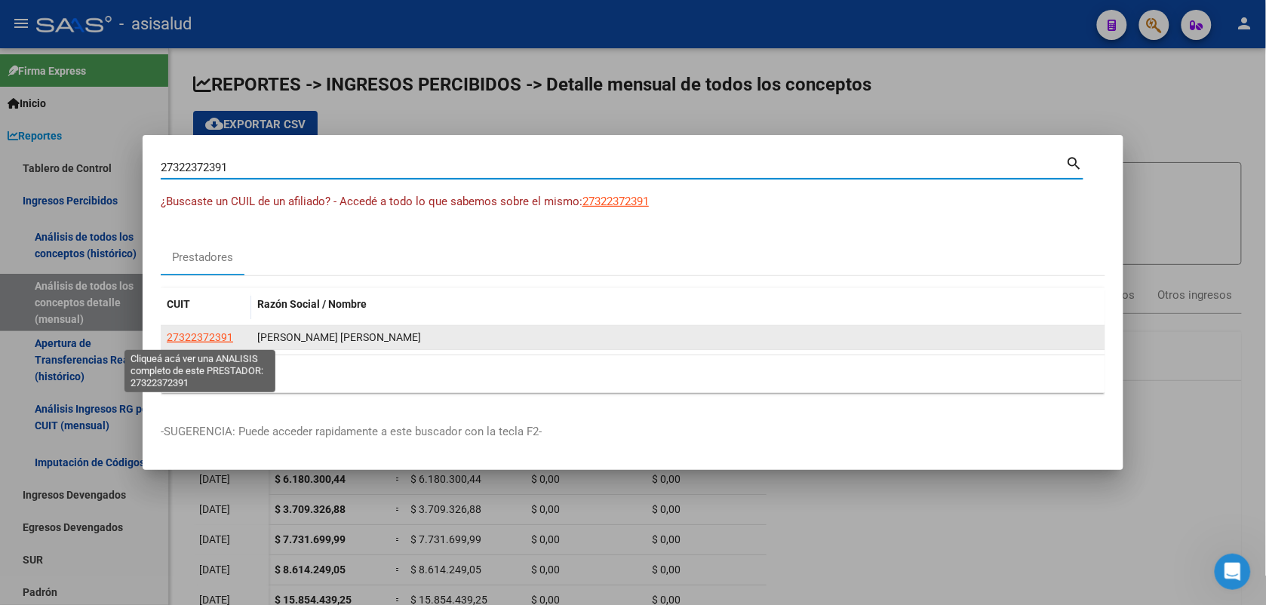
click at [209, 331] on span "27322372391" at bounding box center [200, 337] width 66 height 12
type textarea "27322372391"
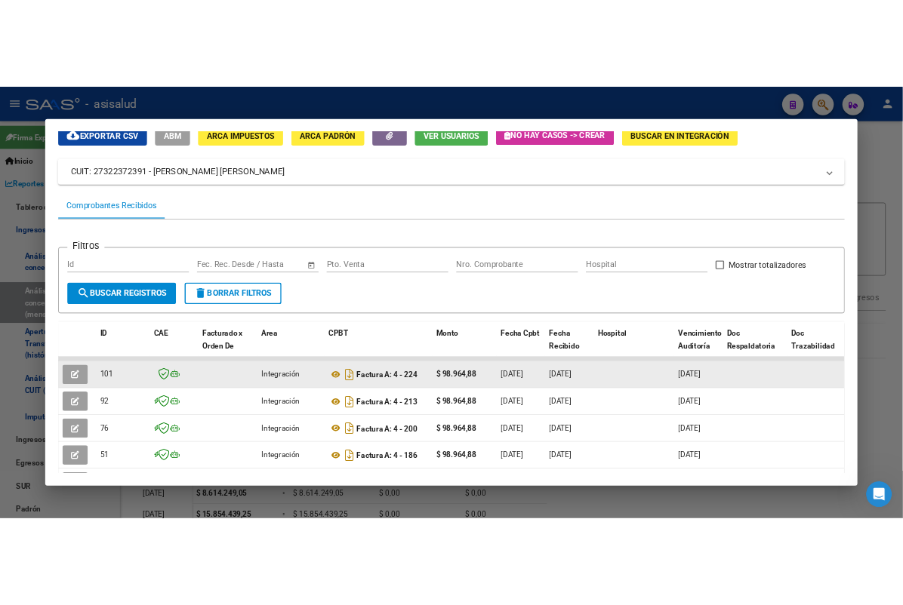
scroll to position [94, 0]
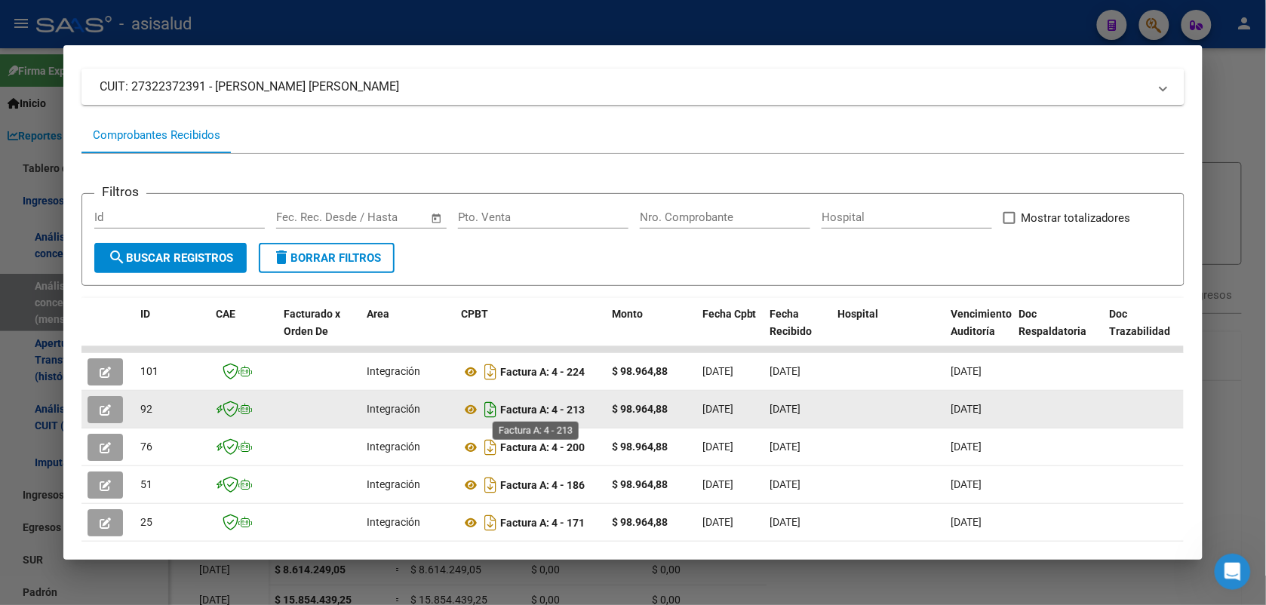
click at [481, 409] on icon "Descargar documento" at bounding box center [491, 410] width 20 height 24
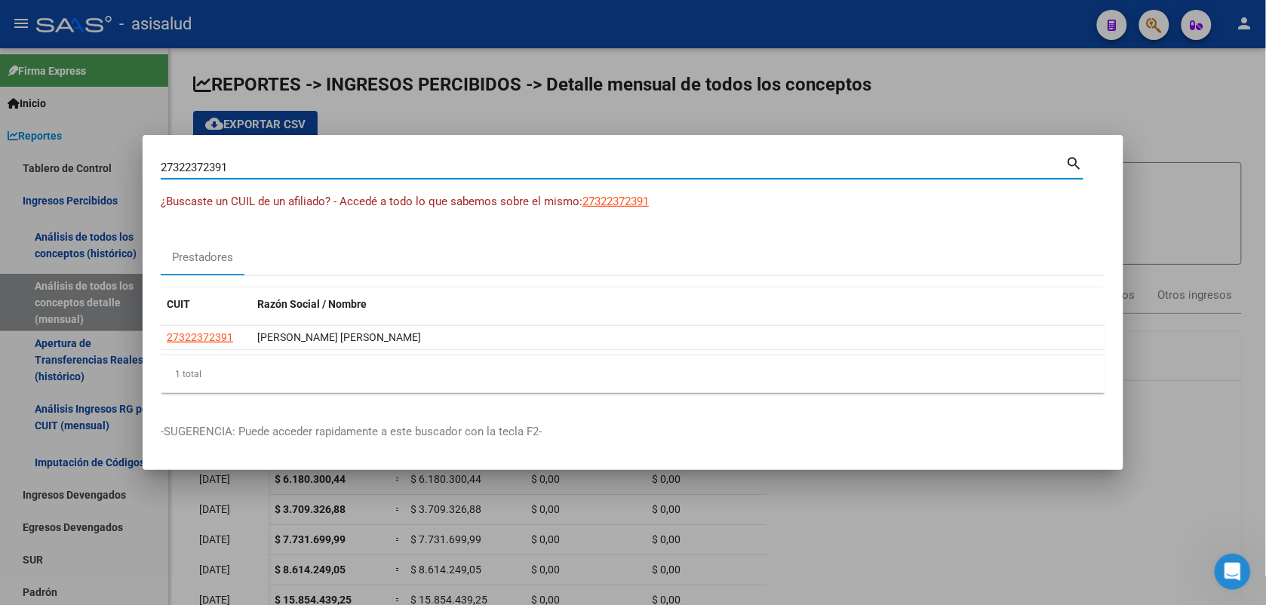
drag, startPoint x: 677, startPoint y: 167, endPoint x: 123, endPoint y: 162, distance: 553.9
click at [123, 162] on div "27322372391 Buscar (apellido, dni, cuil, nro traspaso, cuit, obra social) searc…" at bounding box center [633, 302] width 1266 height 605
type input "27360712643"
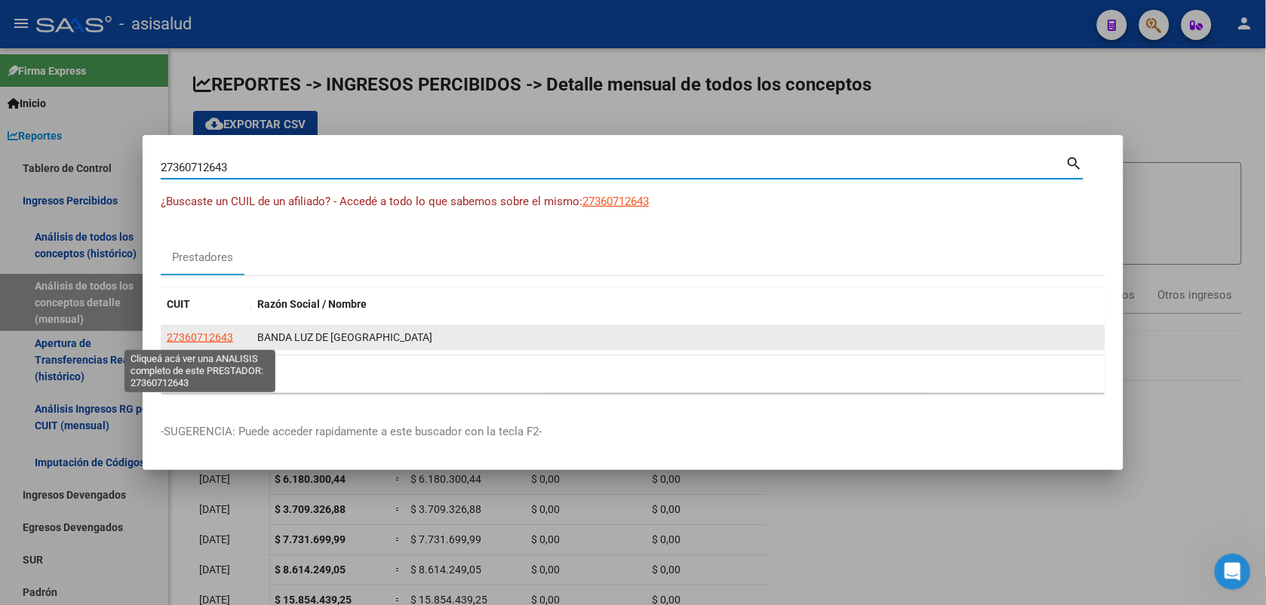
click at [220, 337] on span "27360712643" at bounding box center [200, 337] width 66 height 12
type textarea "27360712643"
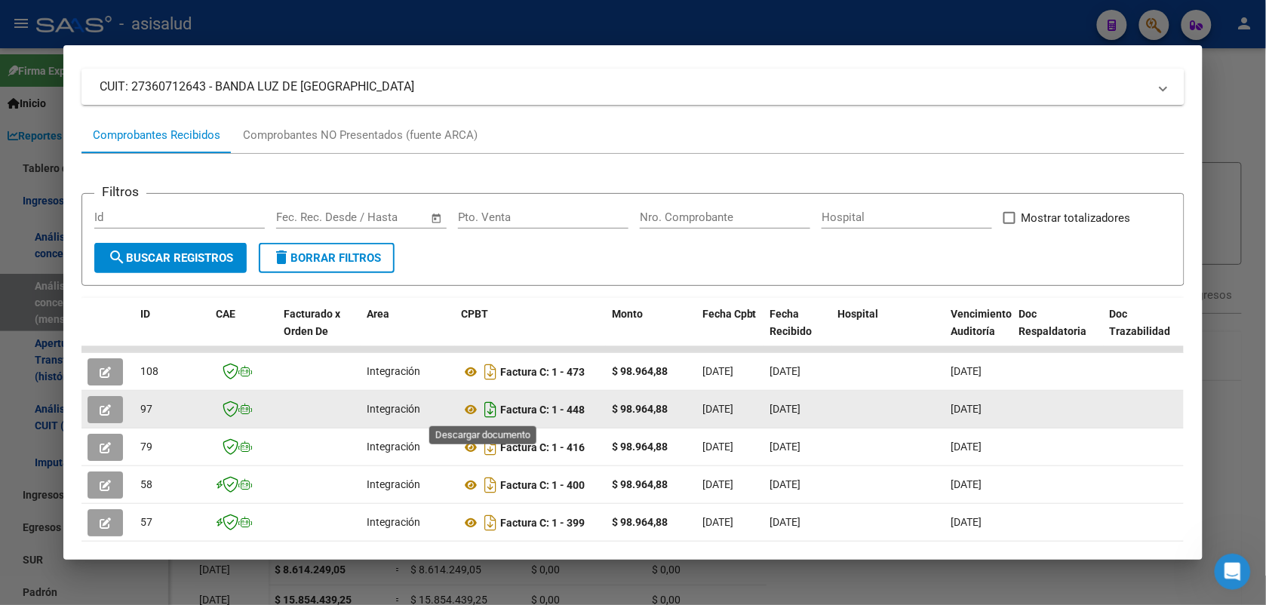
click at [485, 411] on icon "Descargar documento" at bounding box center [491, 410] width 20 height 24
